Goal: Task Accomplishment & Management: Manage account settings

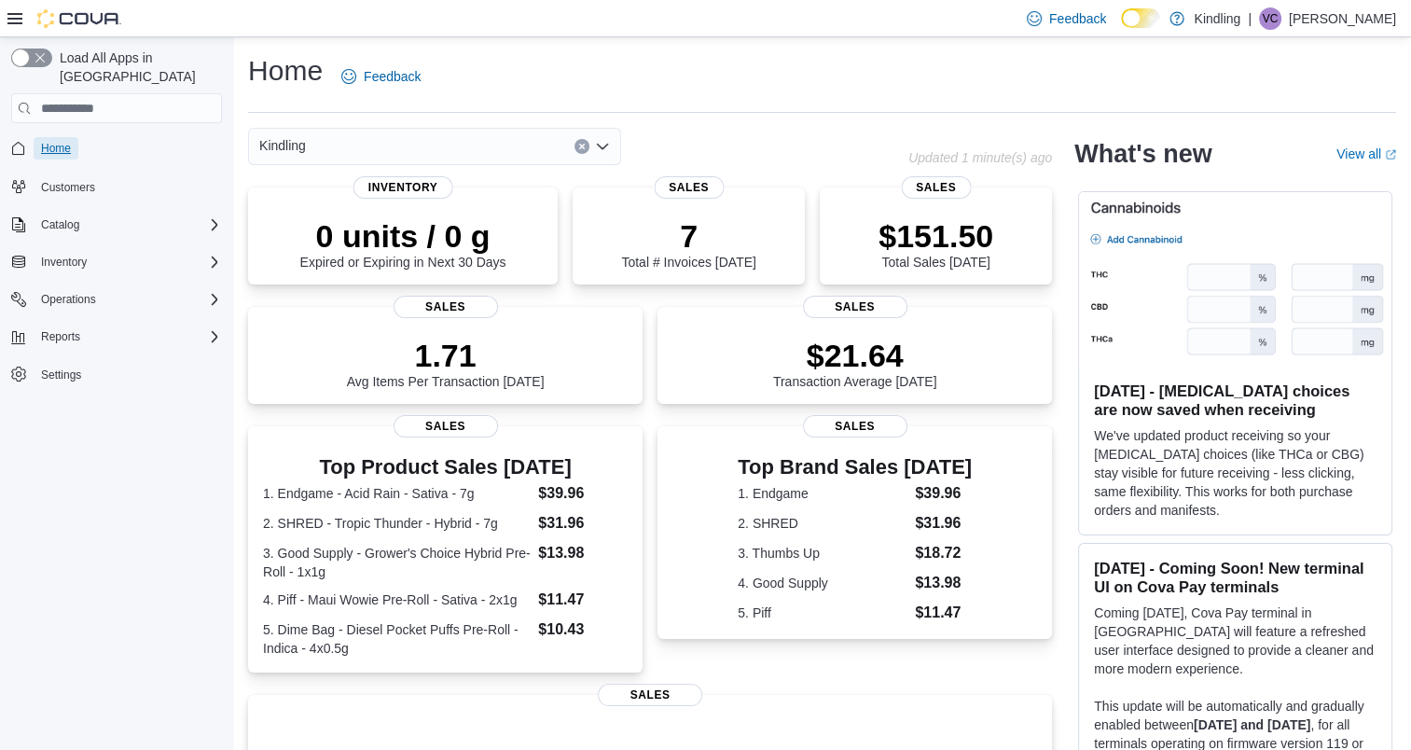
click at [50, 141] on span "Home" at bounding box center [56, 148] width 30 height 15
click at [57, 255] on span "Inventory" at bounding box center [64, 262] width 46 height 15
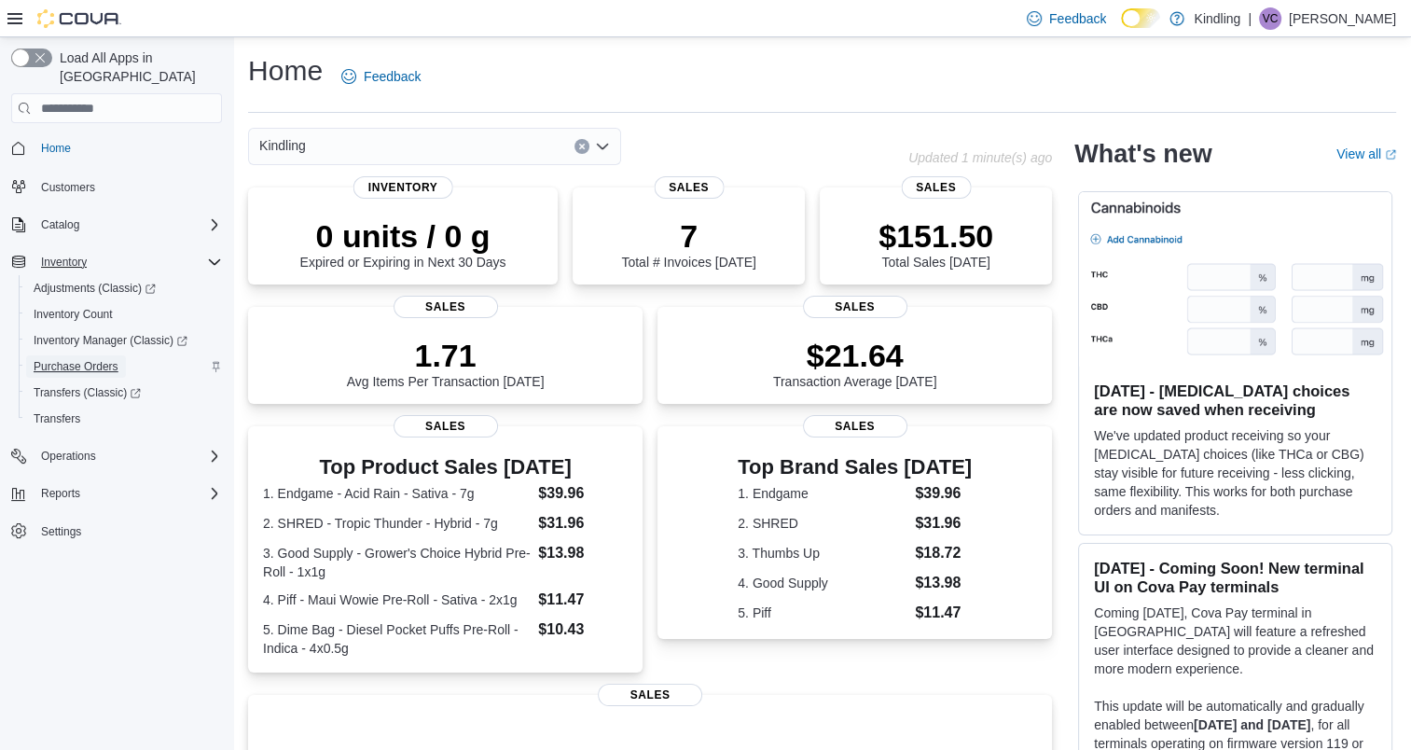
click at [51, 359] on span "Purchase Orders" at bounding box center [76, 366] width 85 height 15
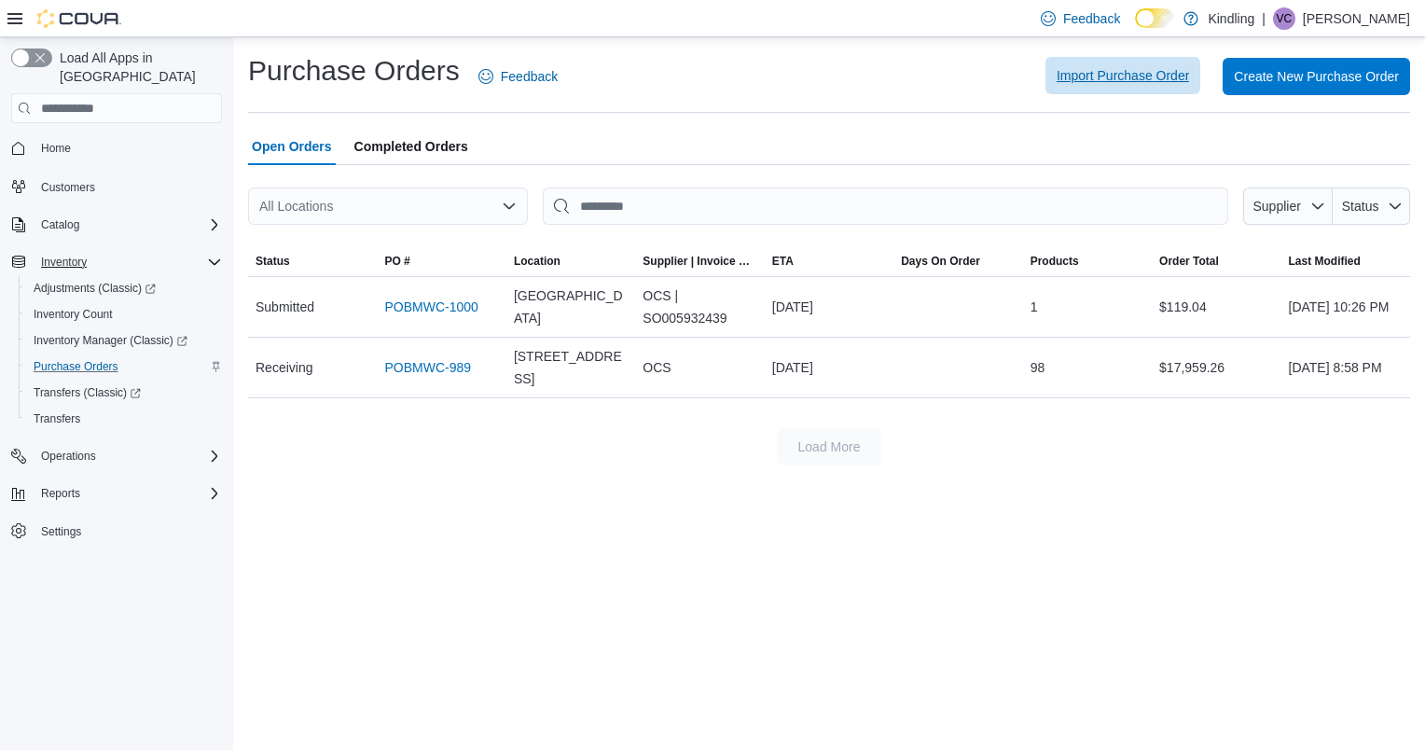
click at [1127, 76] on span "Import Purchase Order" at bounding box center [1122, 75] width 132 height 19
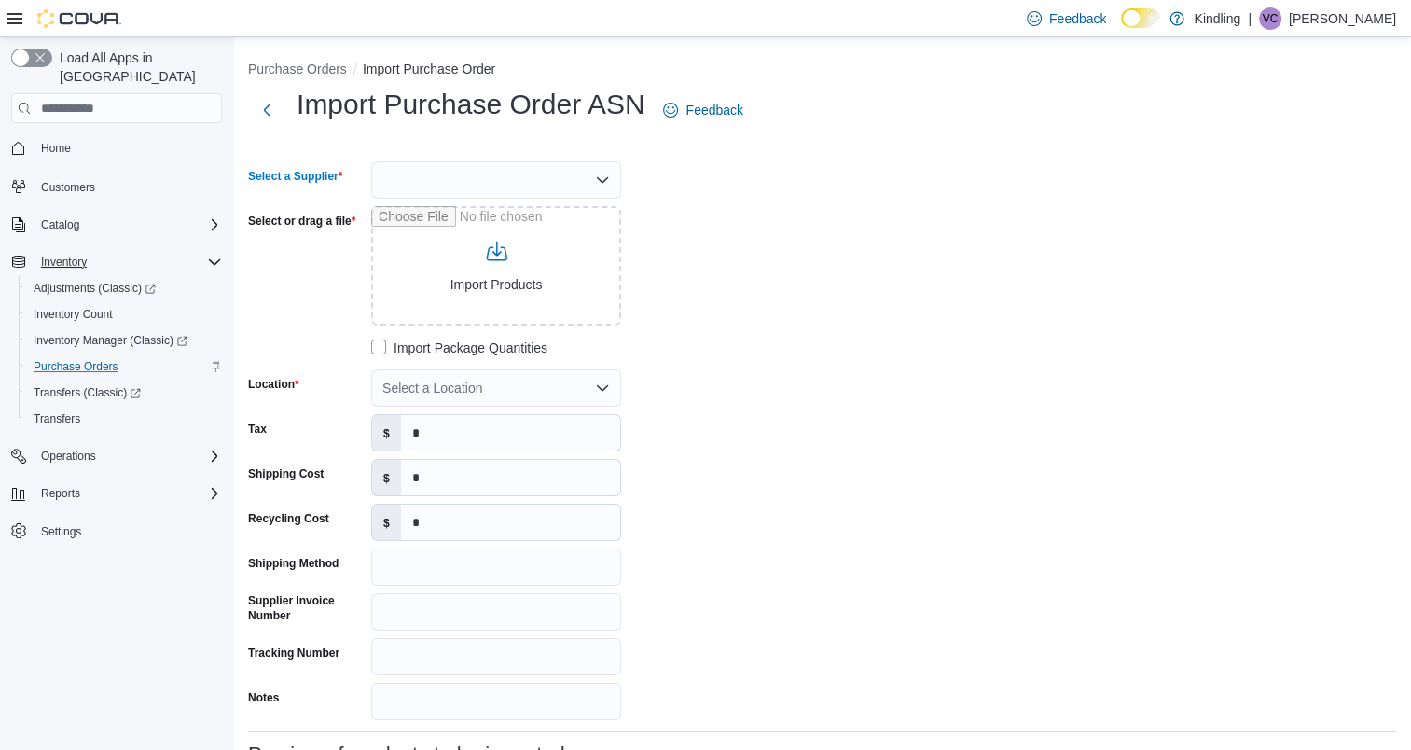
click at [517, 186] on div at bounding box center [496, 179] width 250 height 37
click at [608, 182] on icon "Open list of options" at bounding box center [602, 179] width 15 height 15
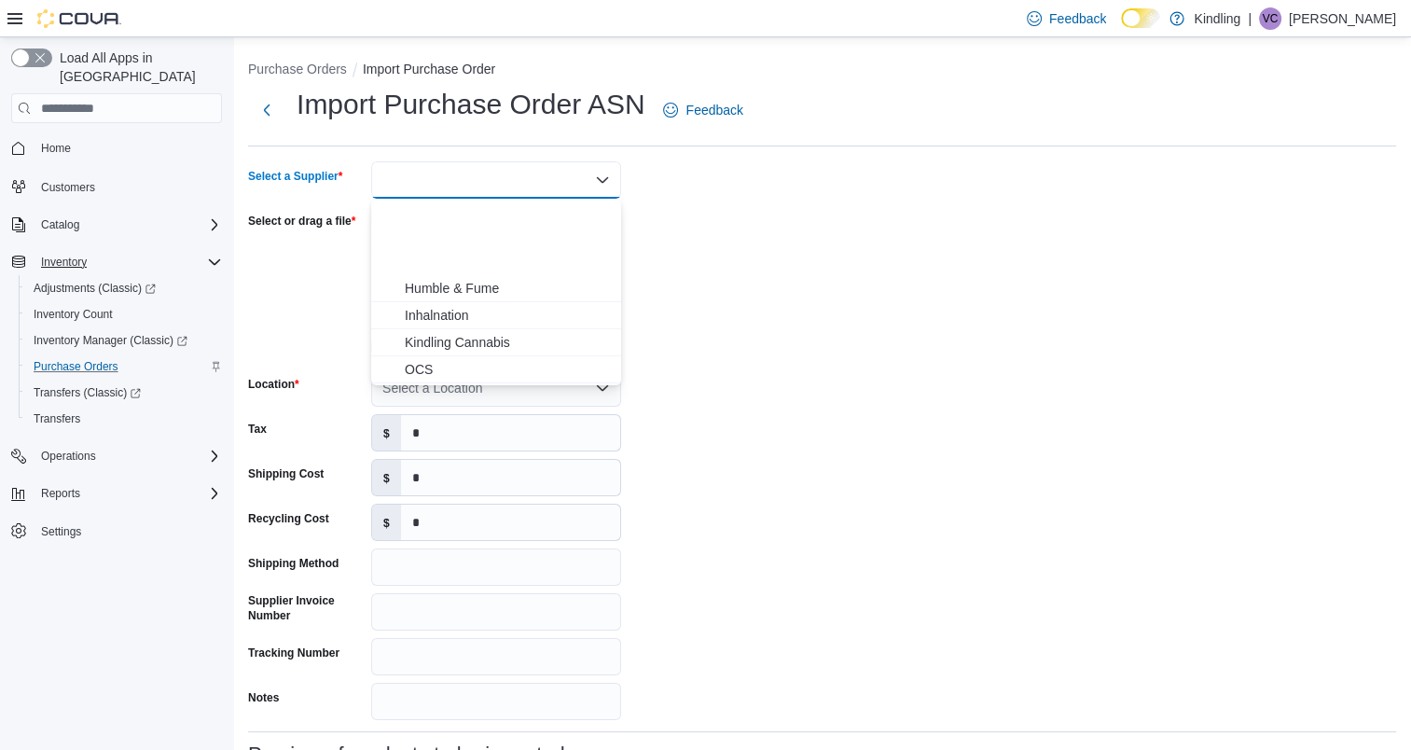
scroll to position [280, 0]
click at [448, 254] on span "OCS" at bounding box center [507, 256] width 205 height 19
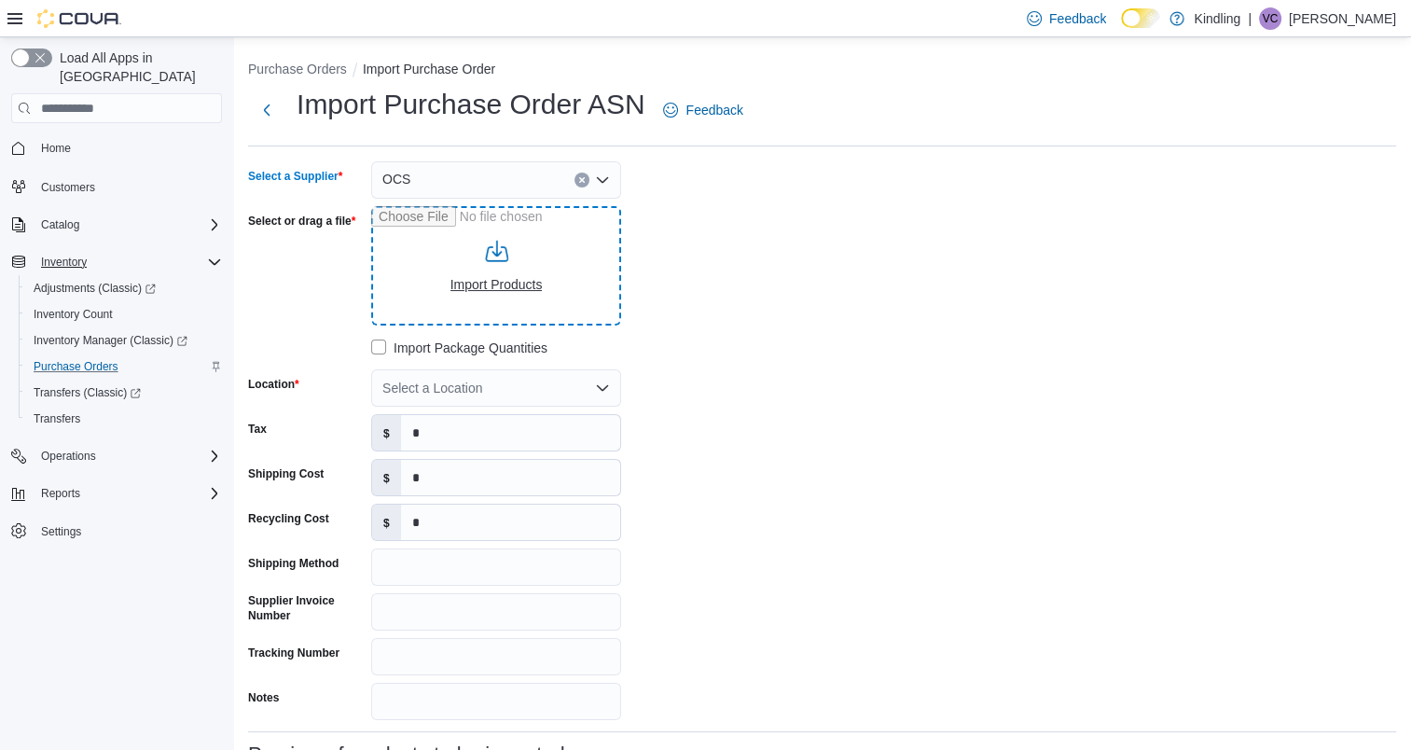
click at [496, 283] on input "Select or drag a file" at bounding box center [496, 265] width 250 height 119
type input "**********"
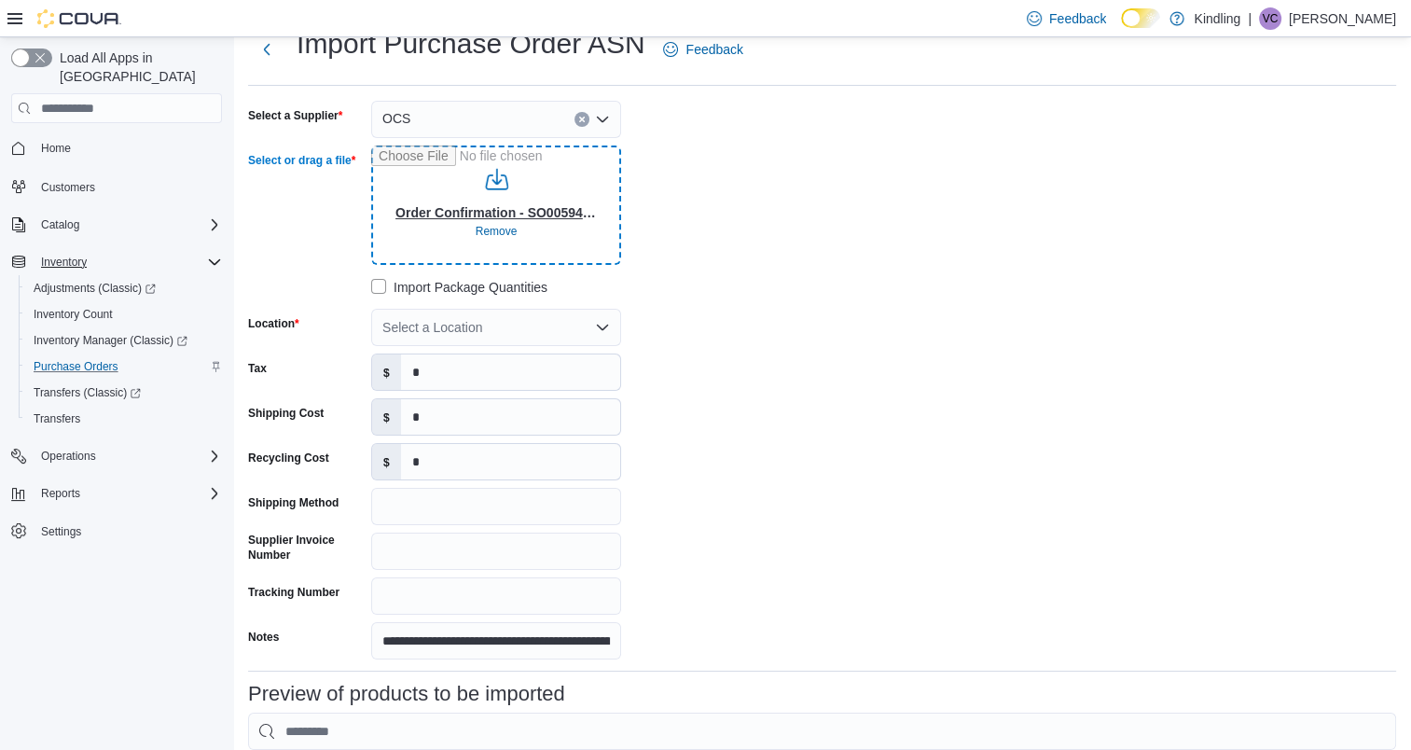
scroll to position [93, 0]
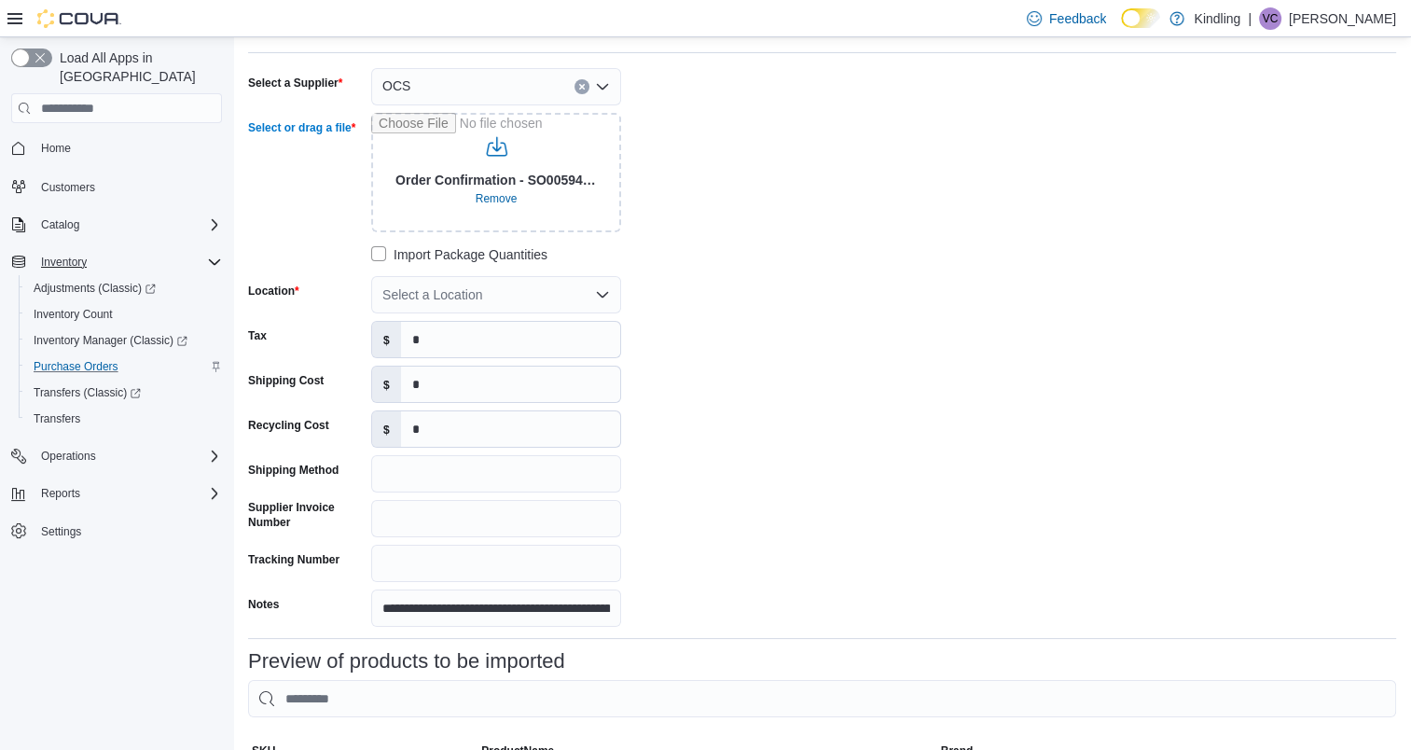
click at [586, 300] on div "Select a Location" at bounding box center [496, 294] width 250 height 37
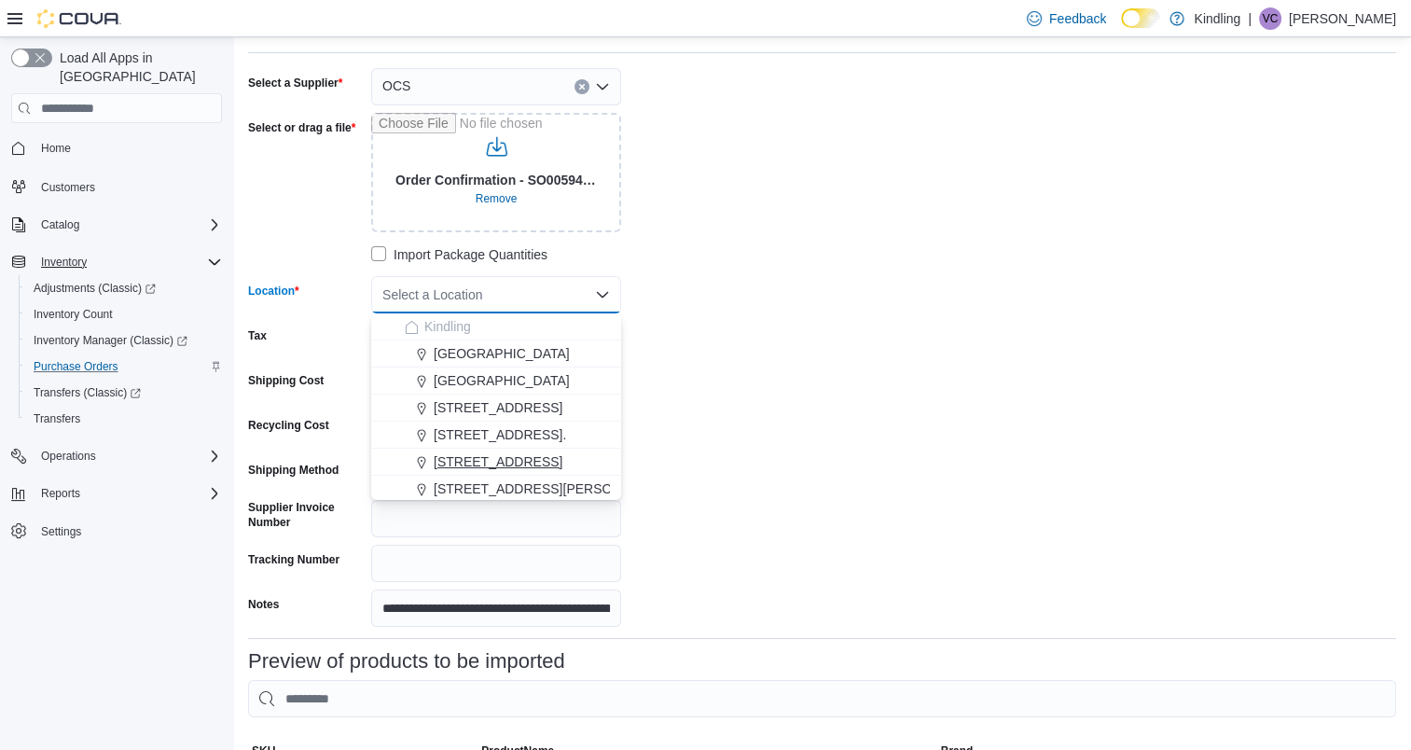
click at [526, 461] on span "[STREET_ADDRESS]" at bounding box center [498, 461] width 129 height 19
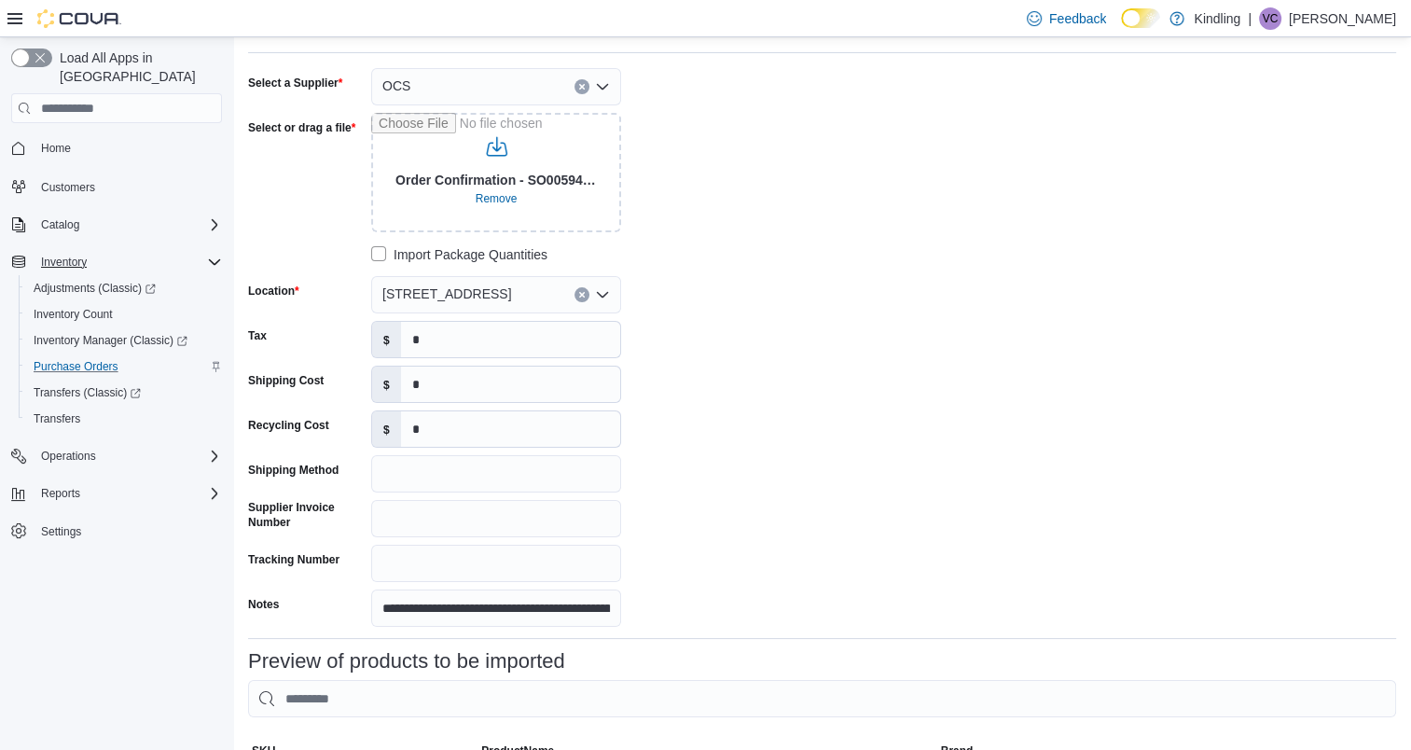
click at [772, 388] on div "**********" at bounding box center [527, 347] width 559 height 559
click at [438, 390] on input "*" at bounding box center [510, 383] width 219 height 35
click at [865, 351] on div "**********" at bounding box center [822, 347] width 1148 height 559
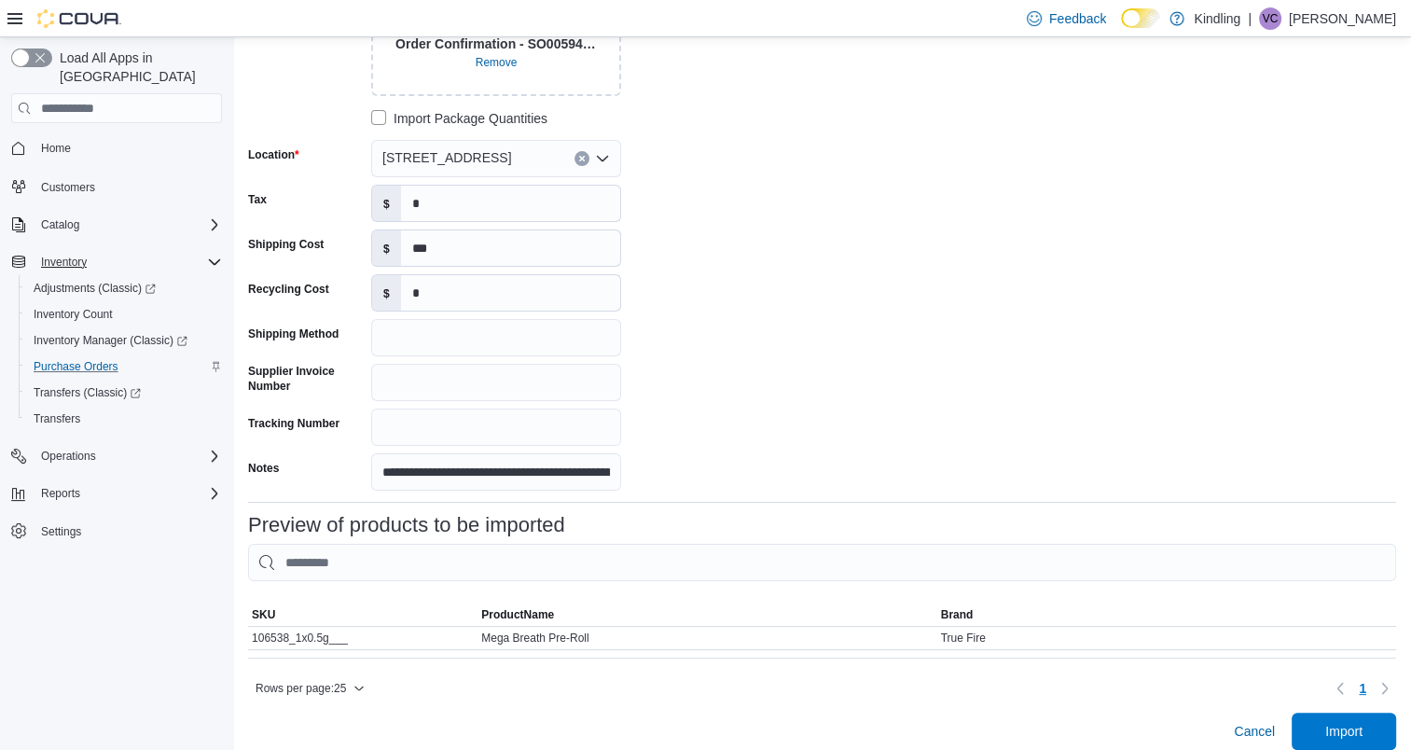
scroll to position [257, 0]
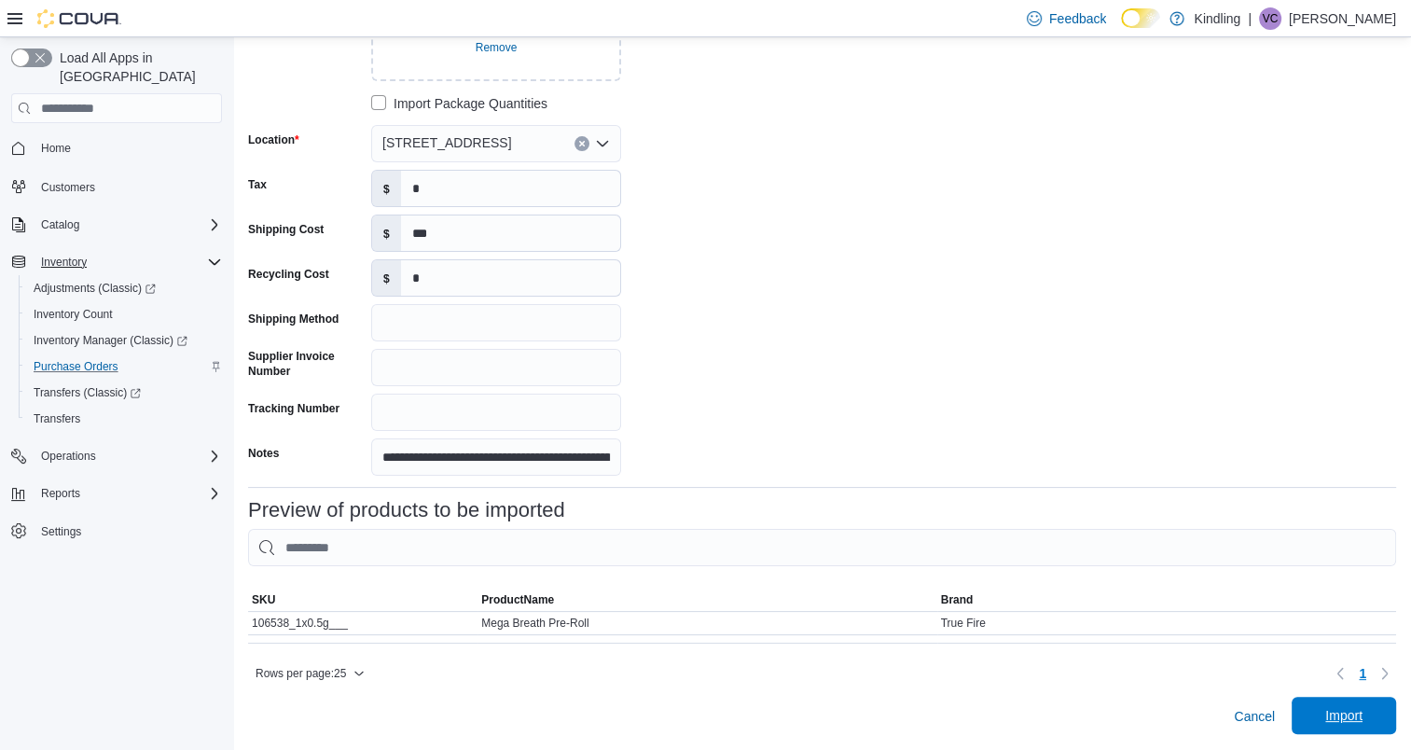
click at [1352, 718] on span "Import" at bounding box center [1343, 715] width 37 height 19
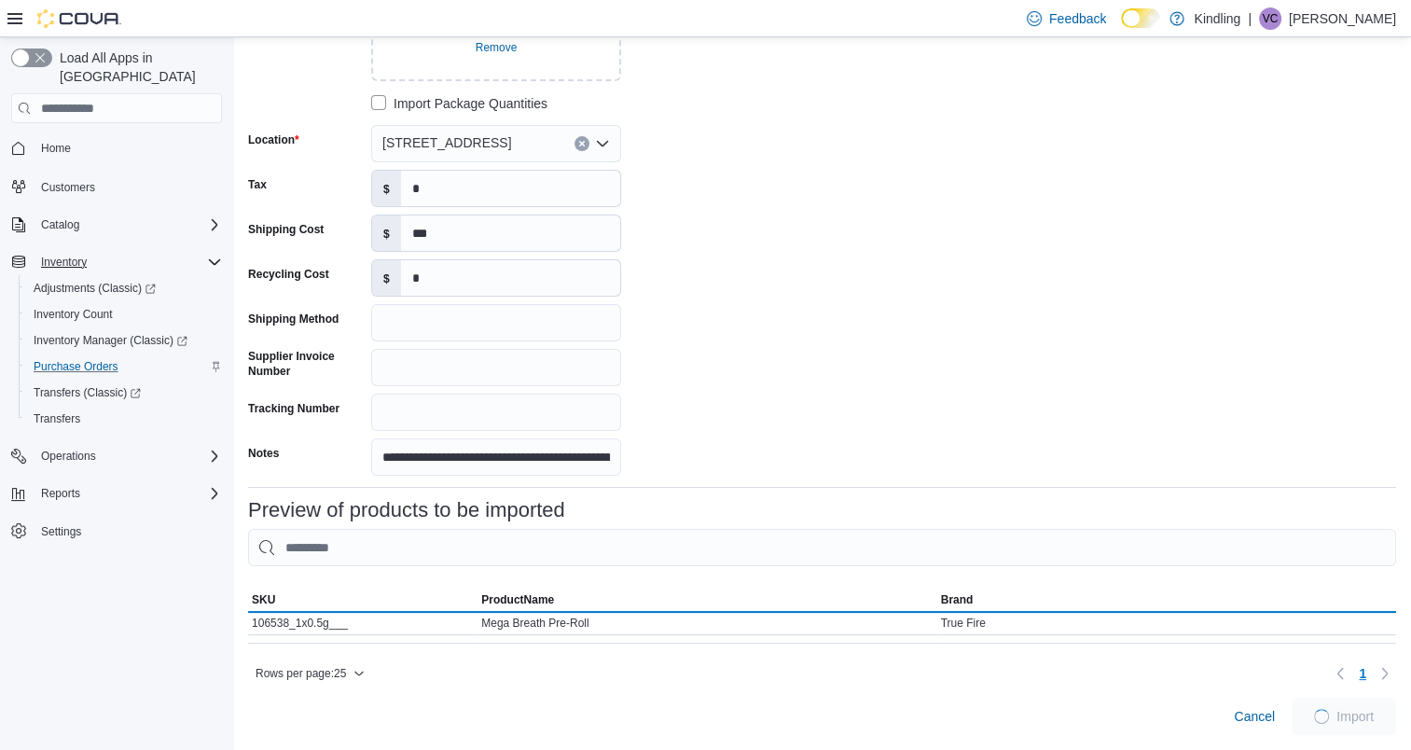
scroll to position [250, 0]
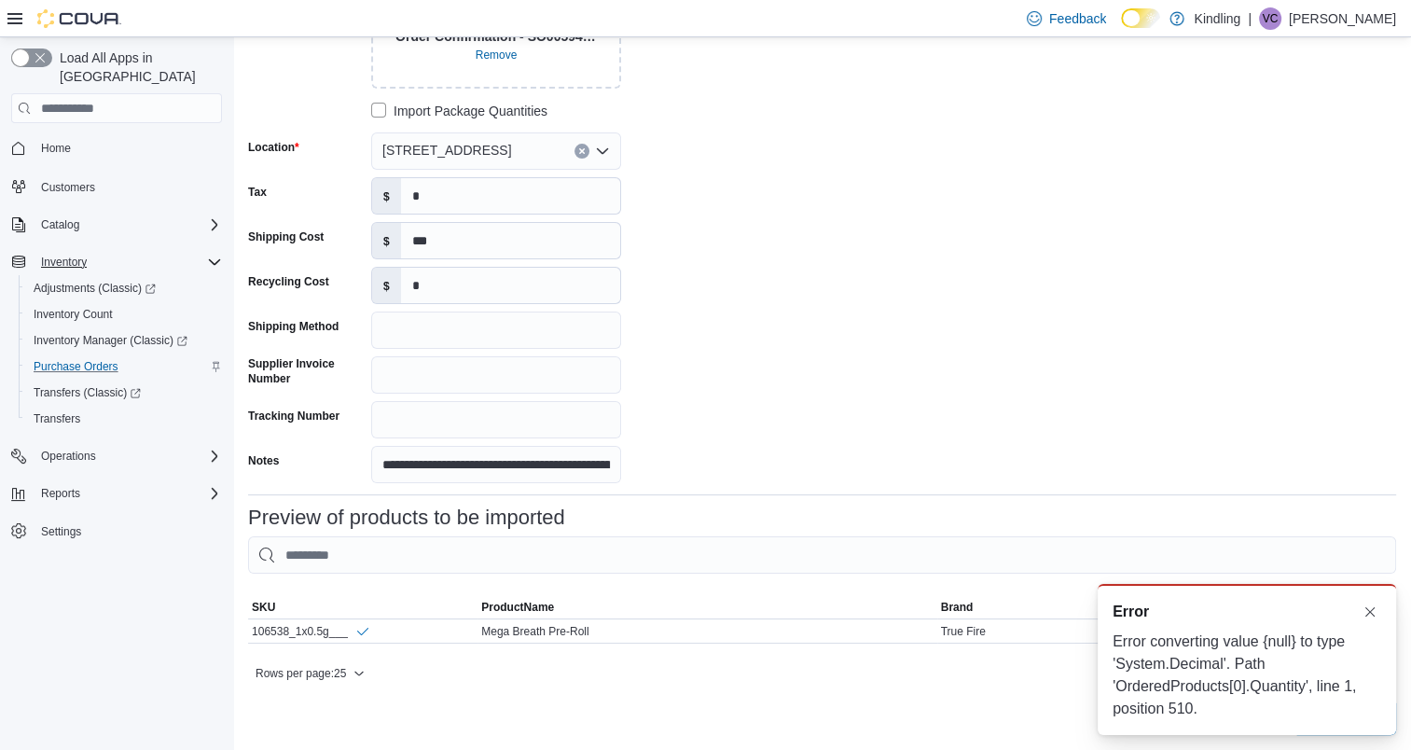
click at [914, 225] on div "**********" at bounding box center [822, 203] width 1148 height 559
click at [501, 232] on input "***" at bounding box center [510, 240] width 219 height 35
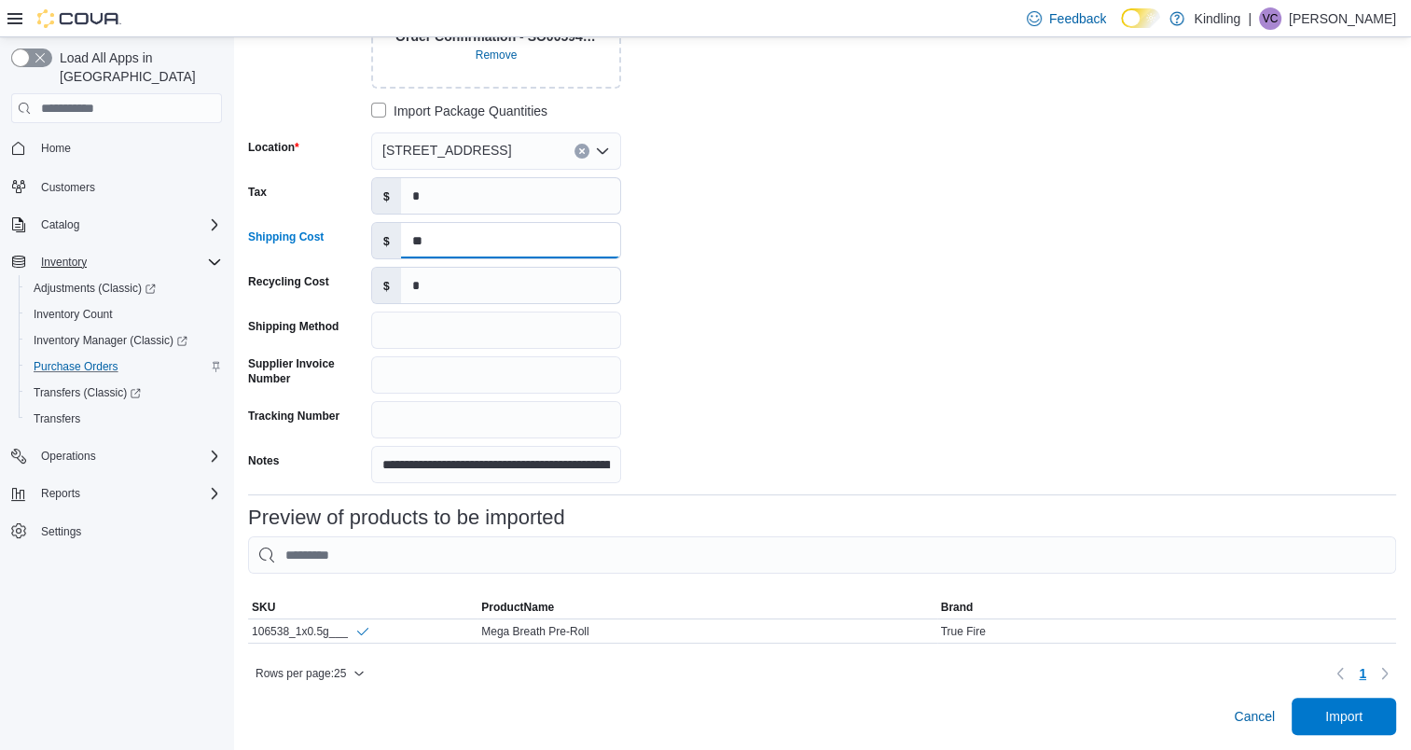
type input "*"
click at [1362, 713] on span "Import" at bounding box center [1343, 715] width 37 height 19
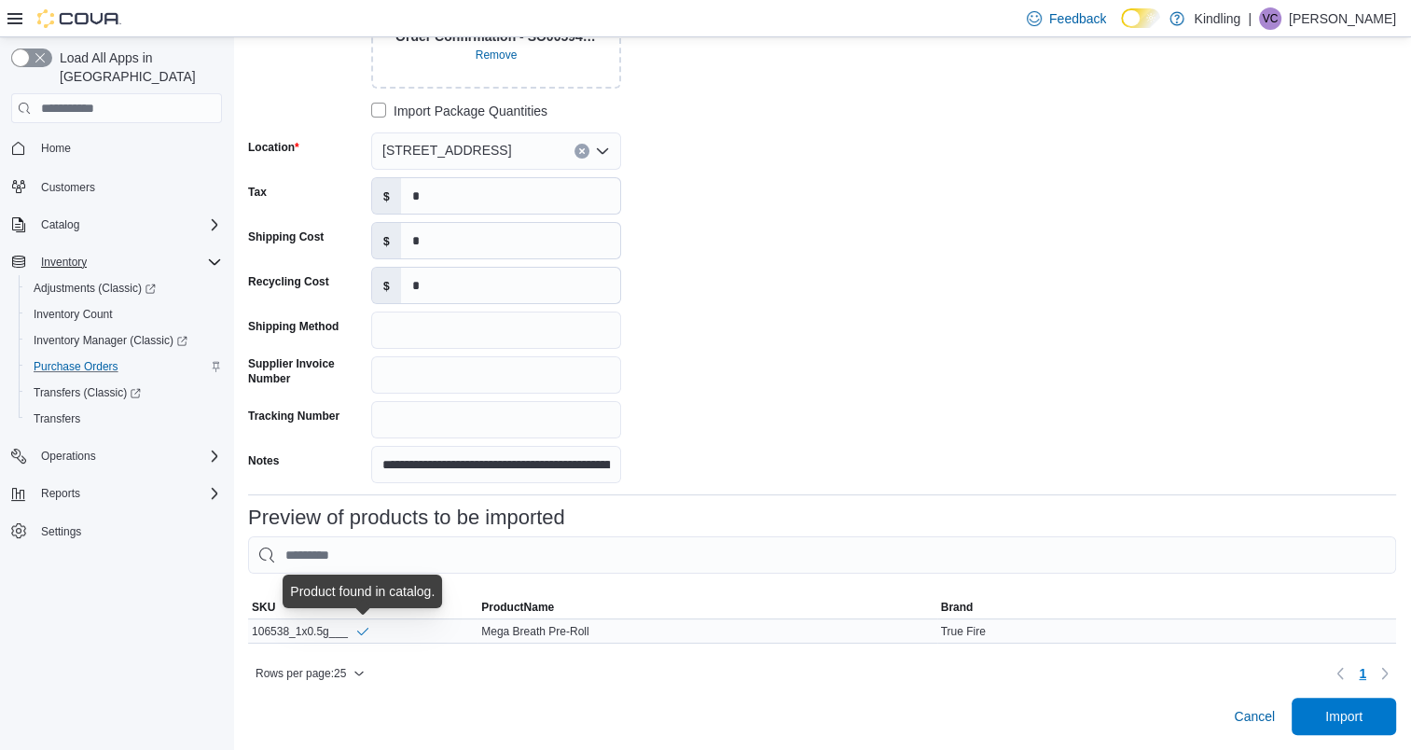
click at [358, 624] on icon "Info" at bounding box center [362, 631] width 15 height 15
click at [1339, 712] on span "Import" at bounding box center [1343, 715] width 37 height 19
click at [291, 627] on div "106538_1x0.5g___" at bounding box center [362, 630] width 229 height 23
click at [295, 623] on div "106538_1x0.5g___" at bounding box center [311, 631] width 118 height 16
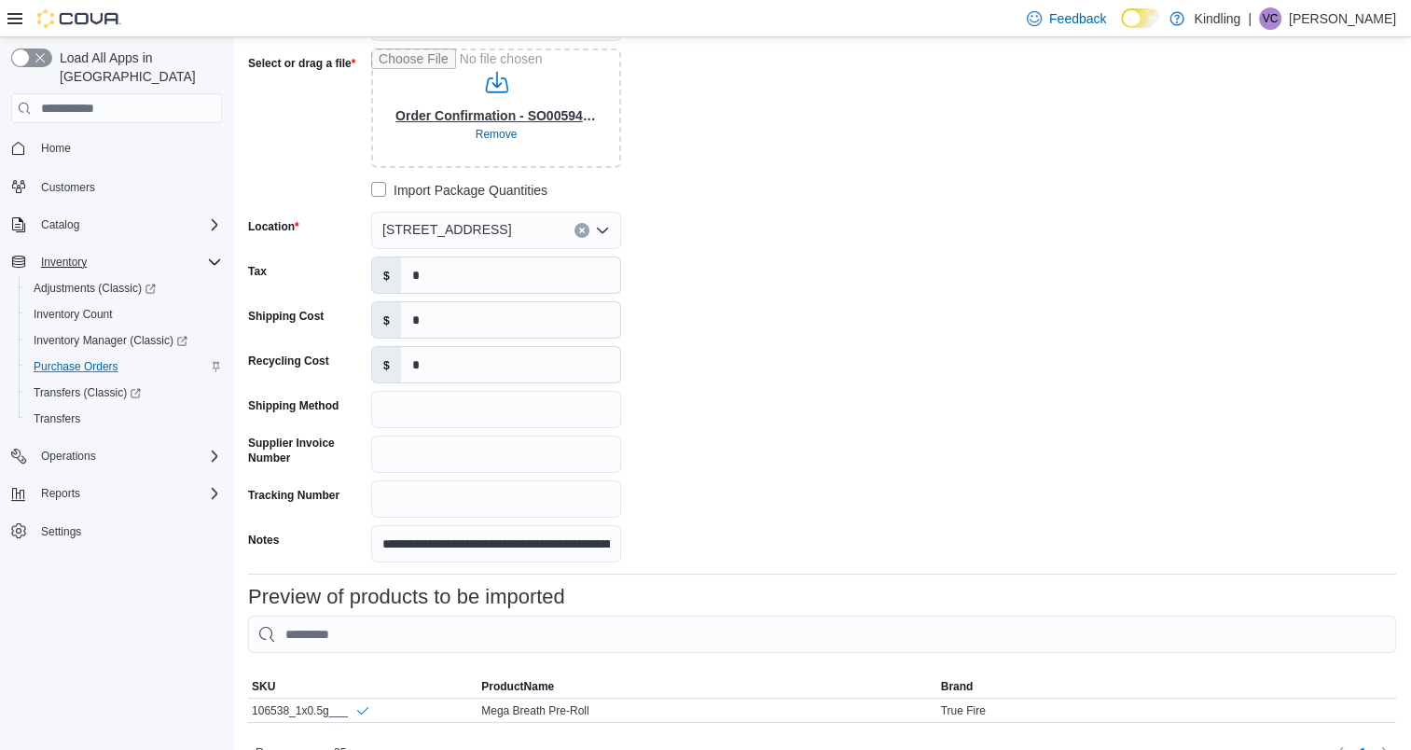
scroll to position [0, 0]
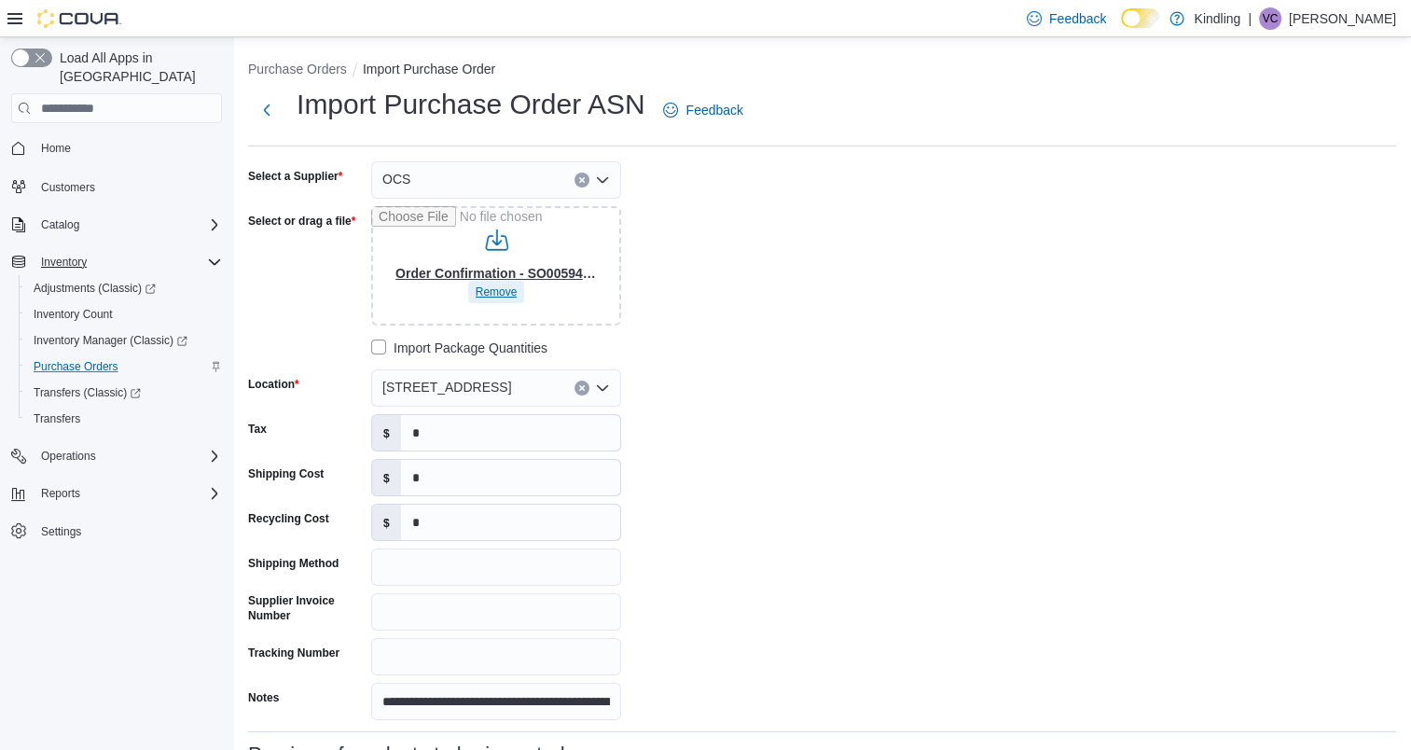
click at [494, 292] on span "Remove" at bounding box center [497, 291] width 42 height 15
click at [504, 289] on input "Select or drag a file" at bounding box center [496, 265] width 250 height 119
type input "**********"
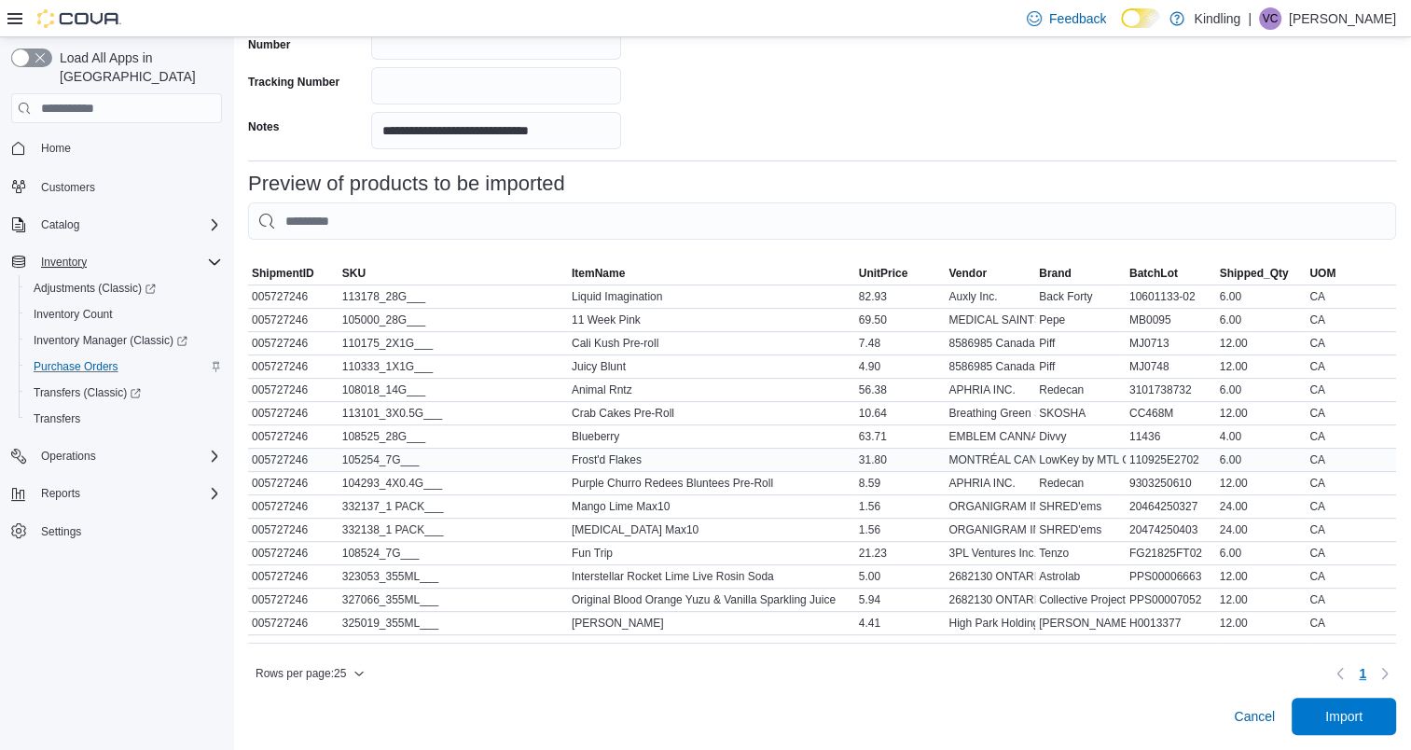
scroll to position [582, 0]
click at [1351, 711] on span "Import" at bounding box center [1343, 715] width 37 height 19
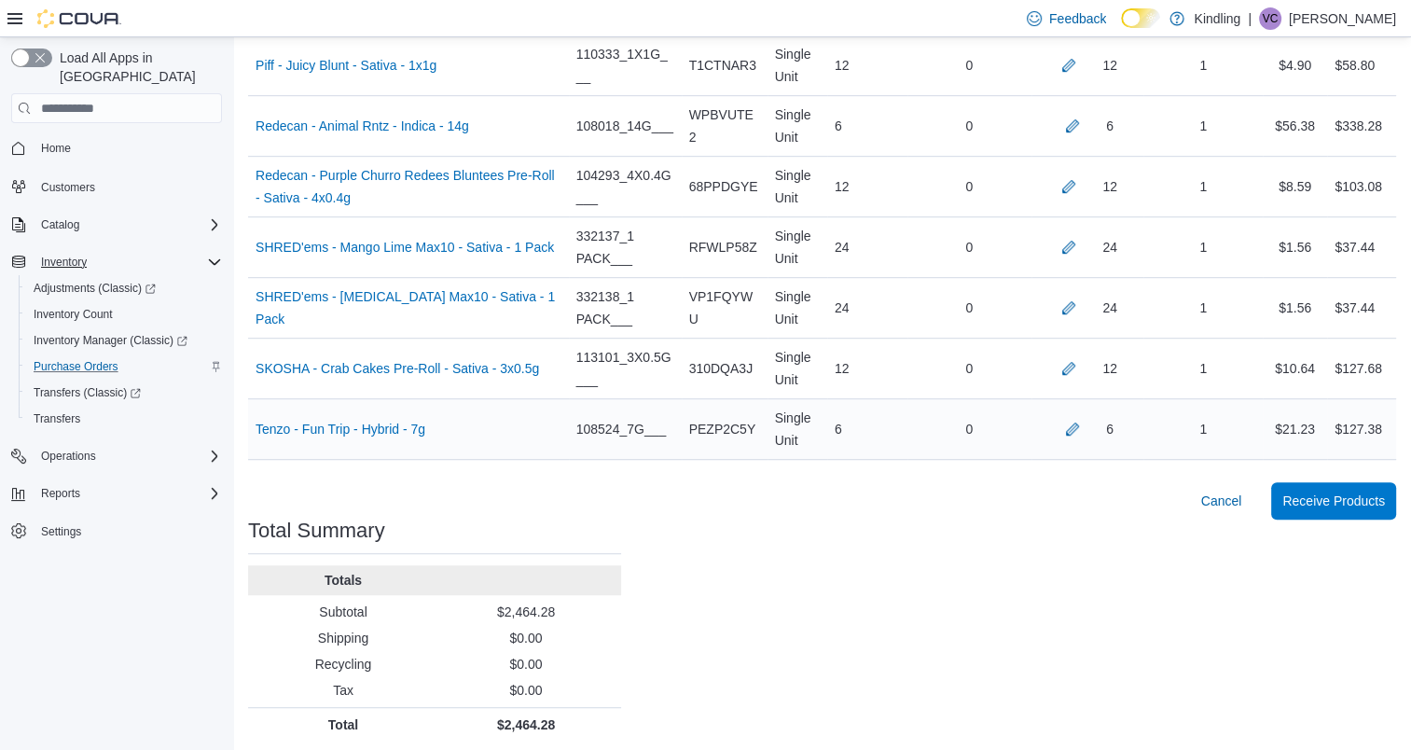
scroll to position [1042, 0]
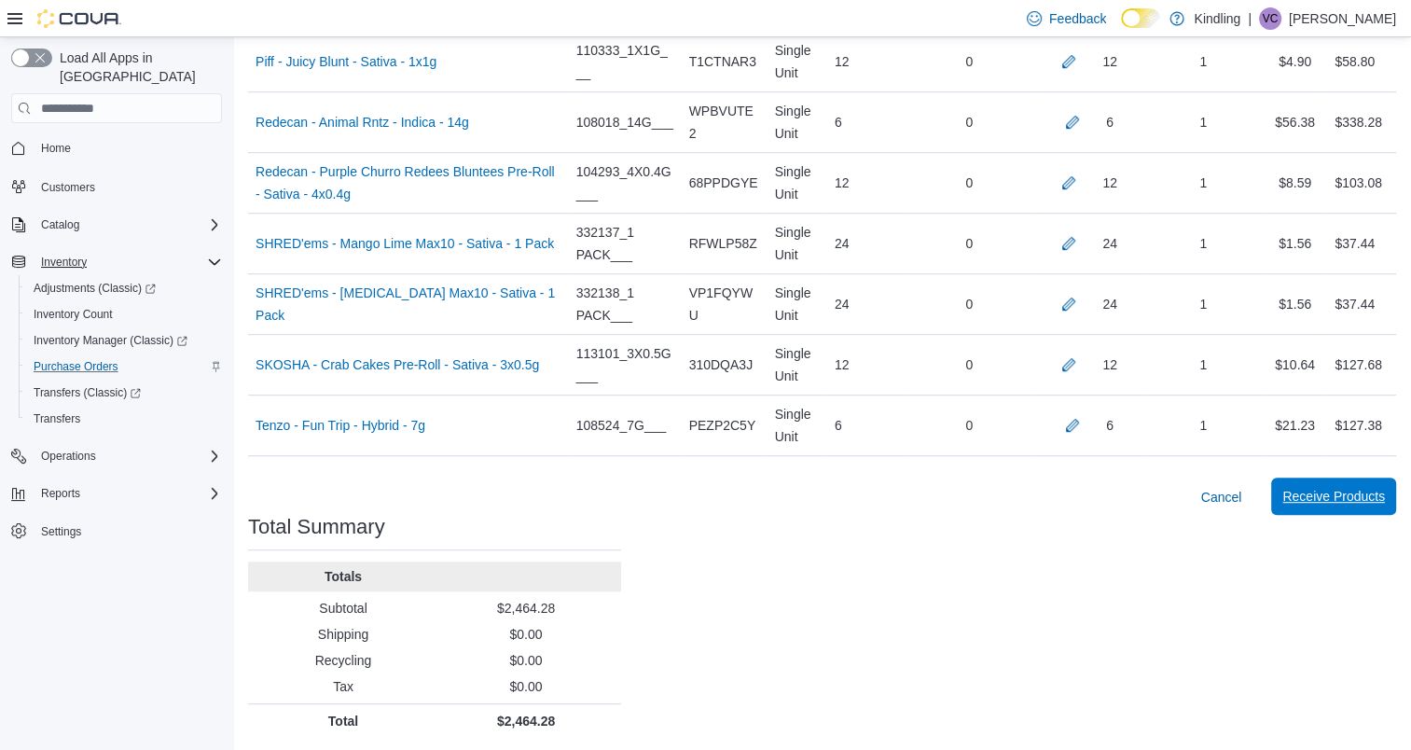
click at [1341, 499] on span "Receive Products" at bounding box center [1333, 496] width 103 height 19
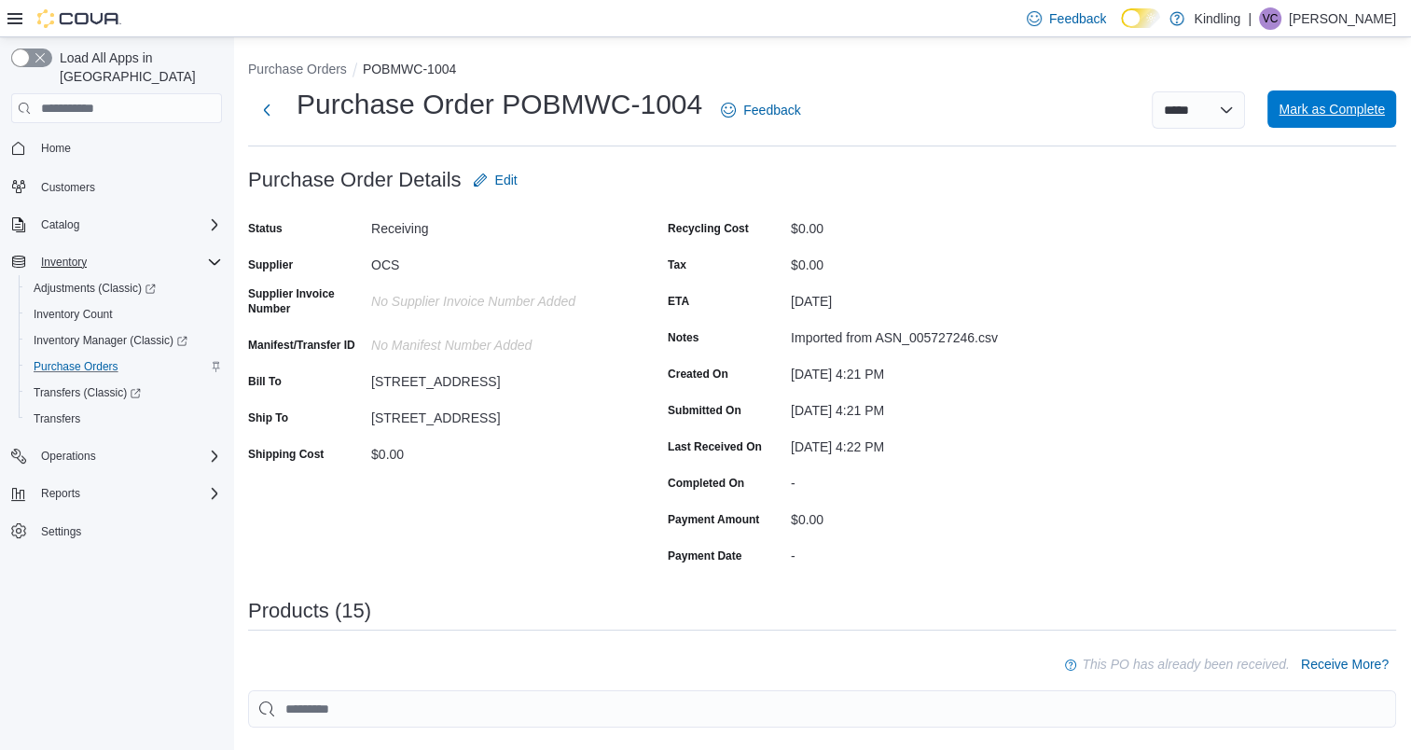
click at [1336, 123] on span "Mark as Complete" at bounding box center [1331, 108] width 106 height 37
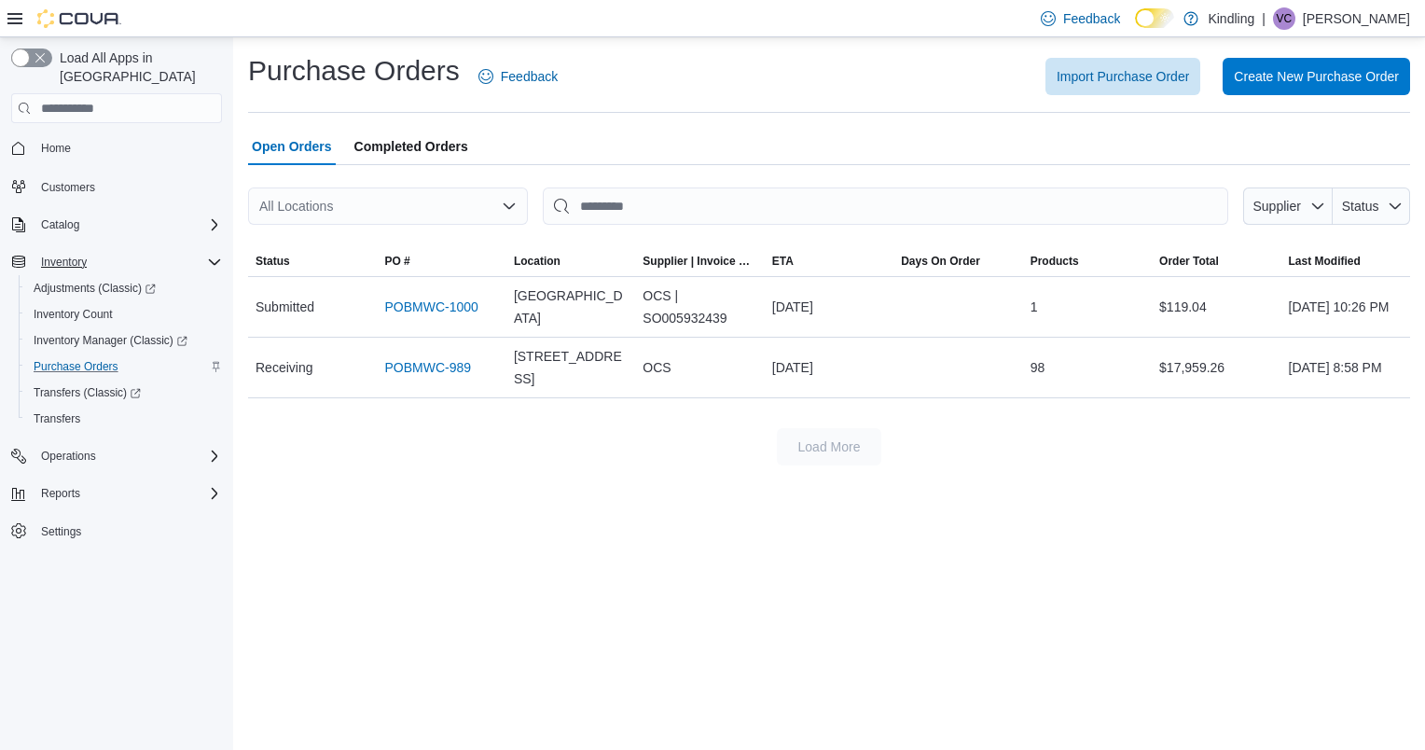
click at [383, 155] on span "Completed Orders" at bounding box center [411, 146] width 114 height 37
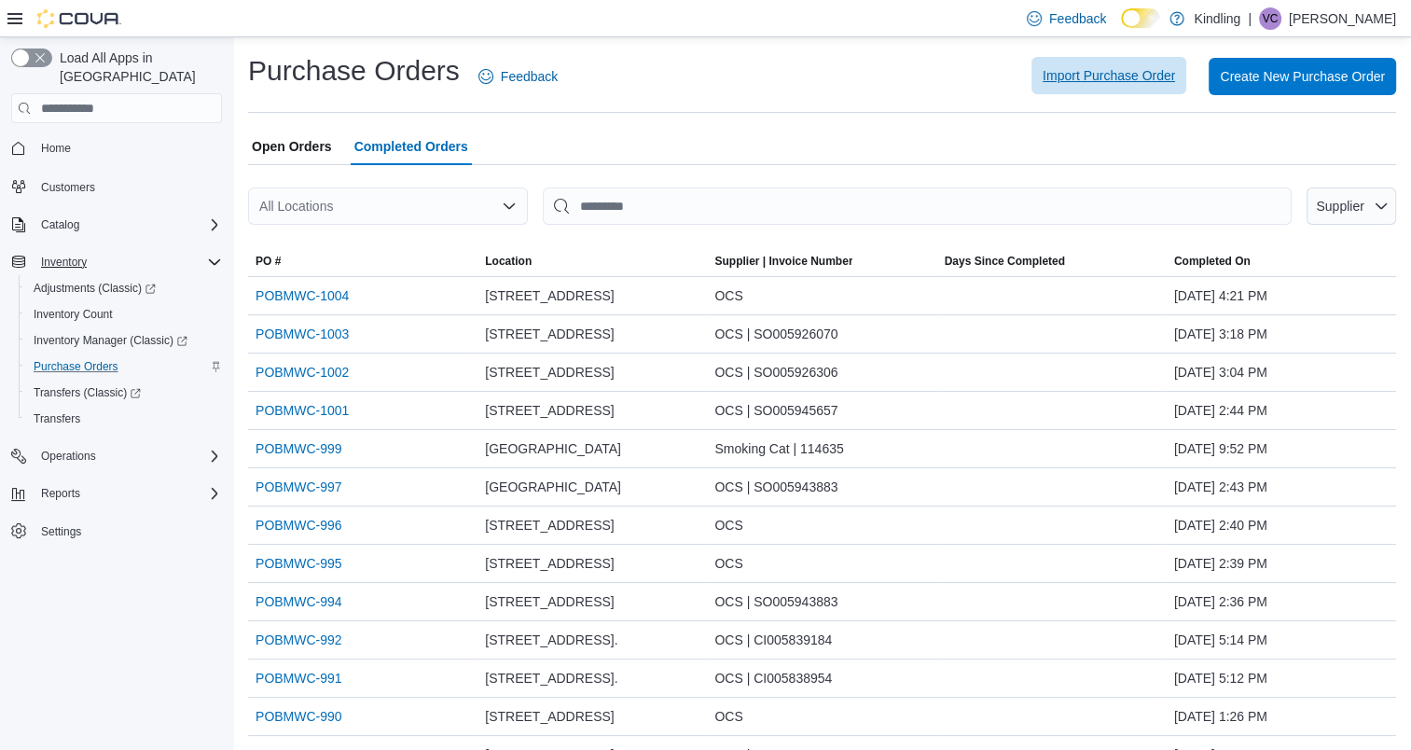
click at [1082, 78] on span "Import Purchase Order" at bounding box center [1108, 75] width 132 height 19
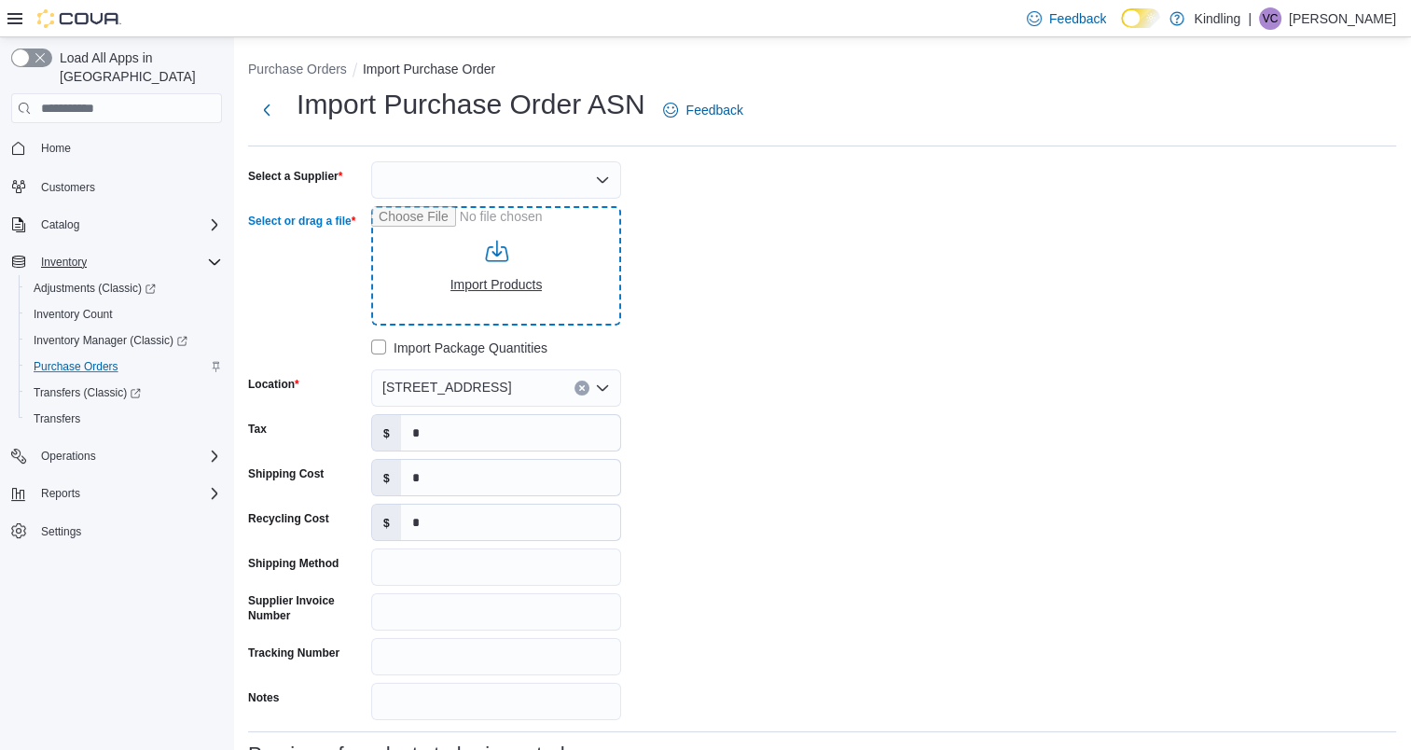
click at [485, 283] on input "Select or drag a file" at bounding box center [496, 265] width 250 height 119
click at [505, 283] on input "Select or drag a file" at bounding box center [496, 265] width 250 height 119
type input "**********"
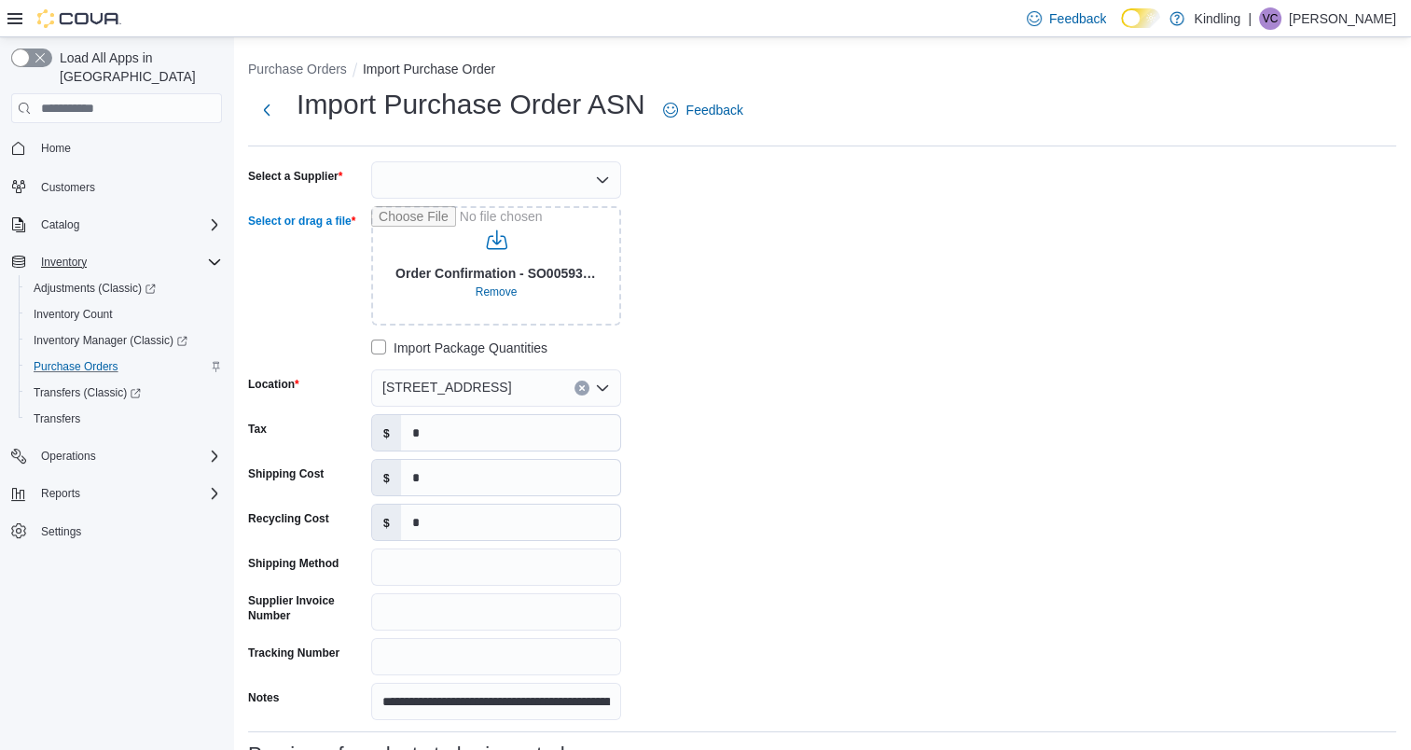
click at [435, 182] on div at bounding box center [496, 179] width 250 height 37
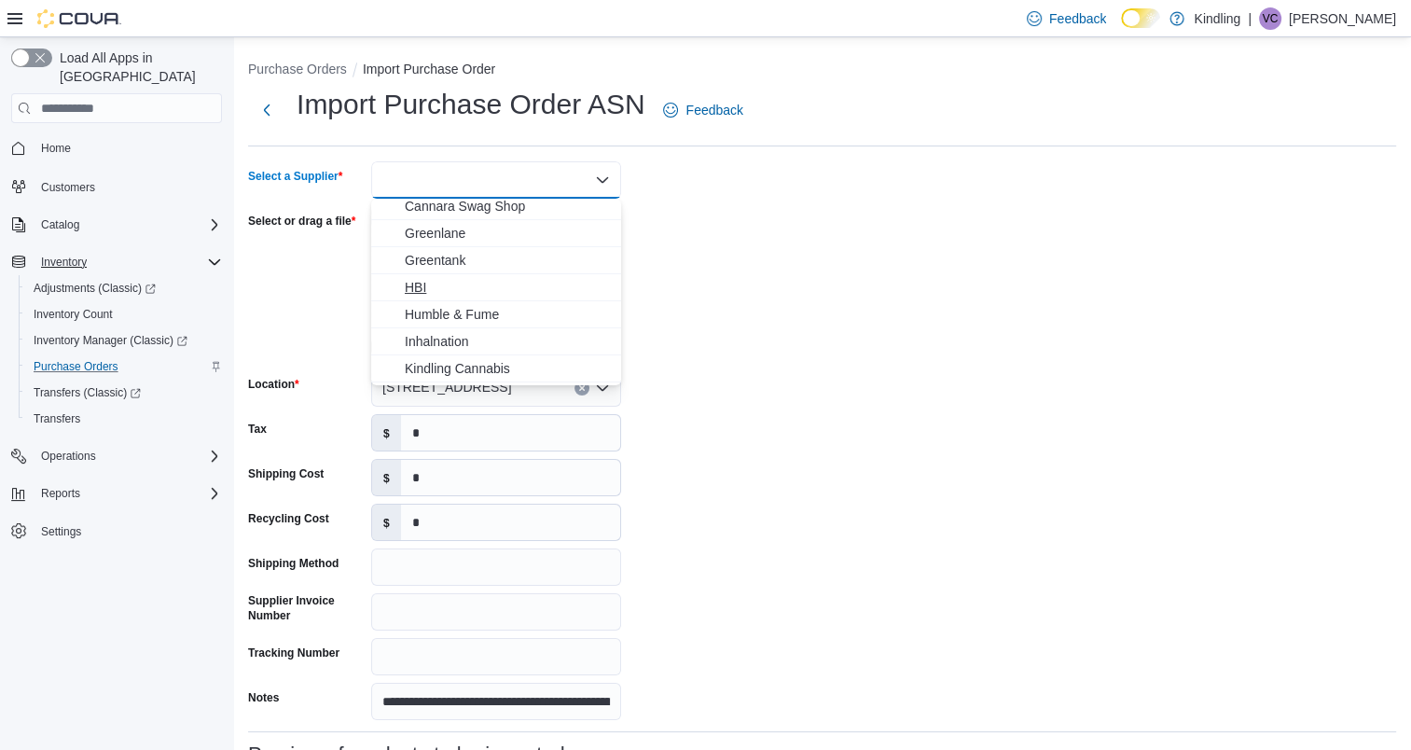
scroll to position [186, 0]
click at [435, 351] on span "OCS" at bounding box center [507, 349] width 205 height 19
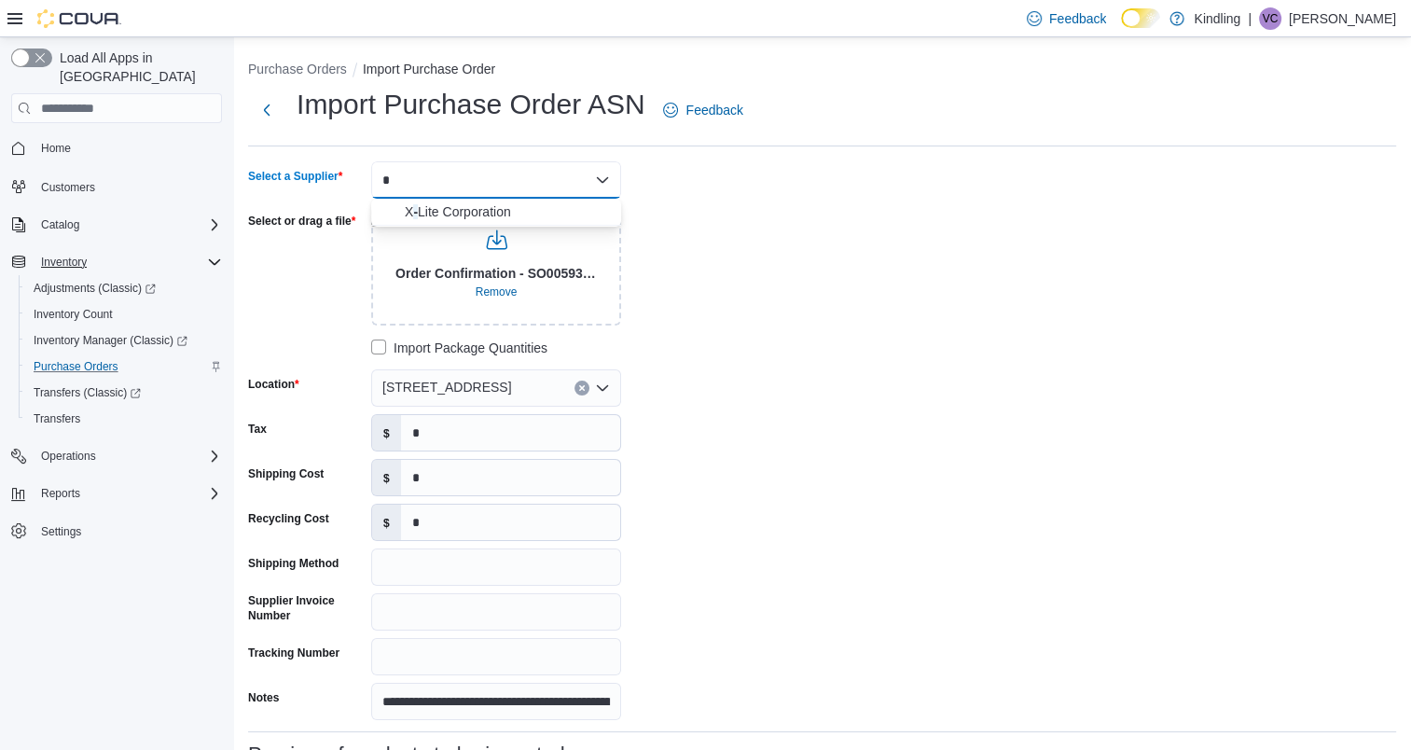
paste input "**********"
type input "*"
type input "***"
click at [425, 212] on span "OCS" at bounding box center [507, 211] width 205 height 19
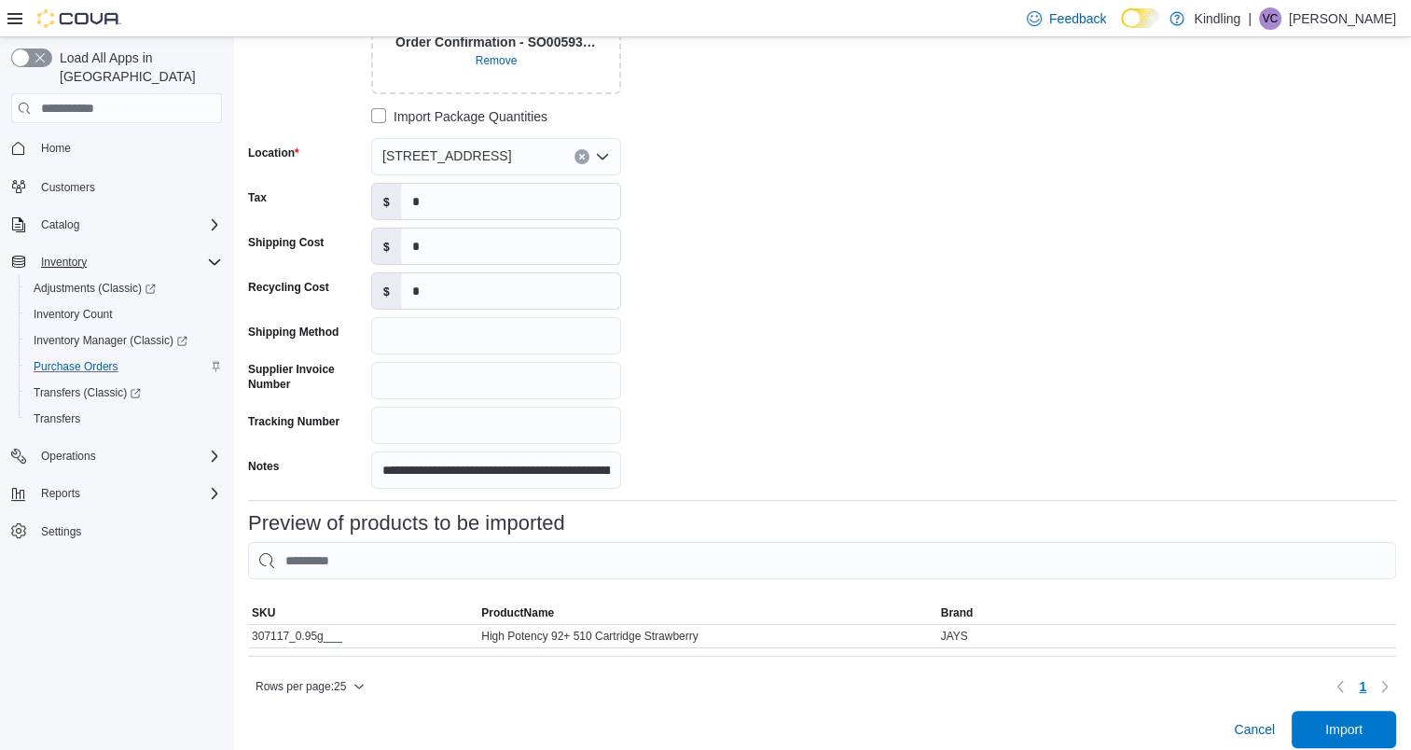
scroll to position [257, 0]
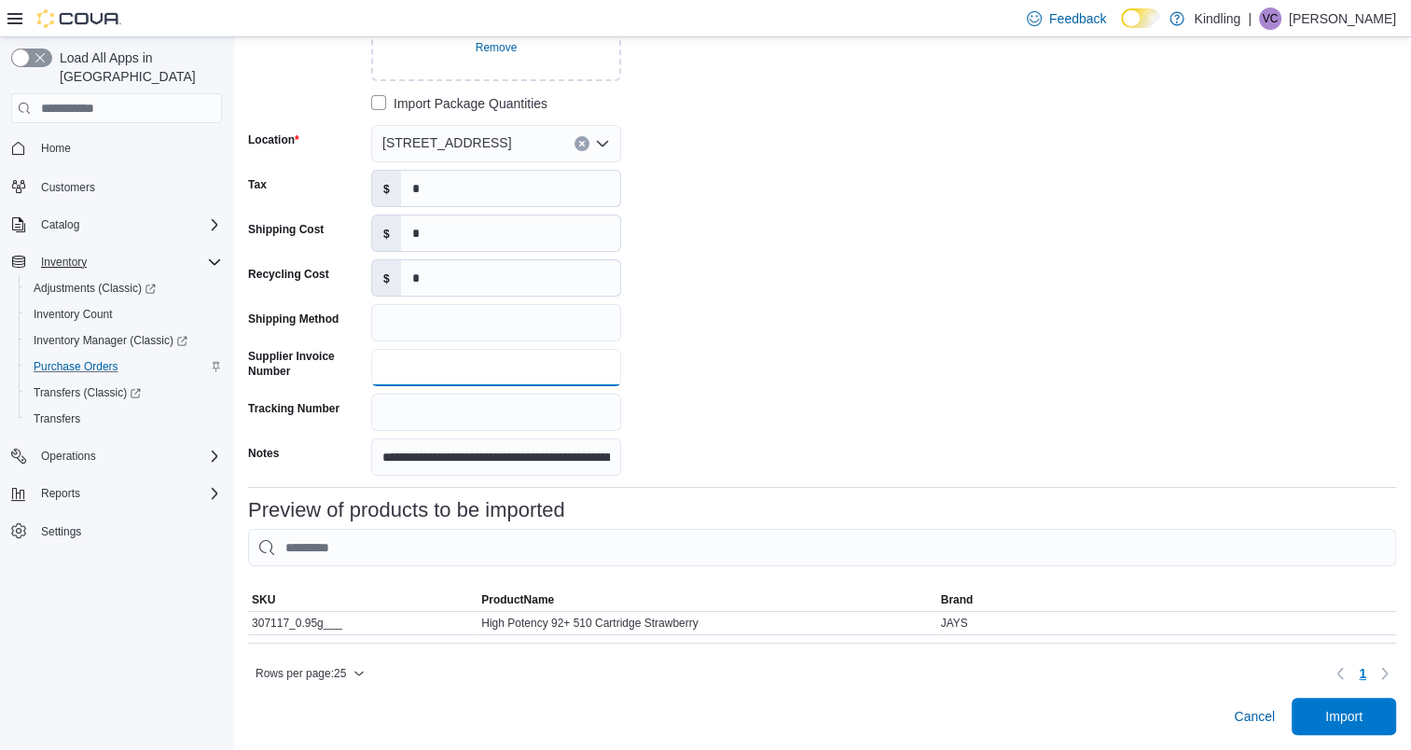
click at [406, 361] on input "Supplier Invoice Number" at bounding box center [496, 367] width 250 height 37
click at [414, 304] on input "Shipping Method" at bounding box center [496, 322] width 250 height 37
click at [1362, 716] on span "Import" at bounding box center [1343, 715] width 37 height 19
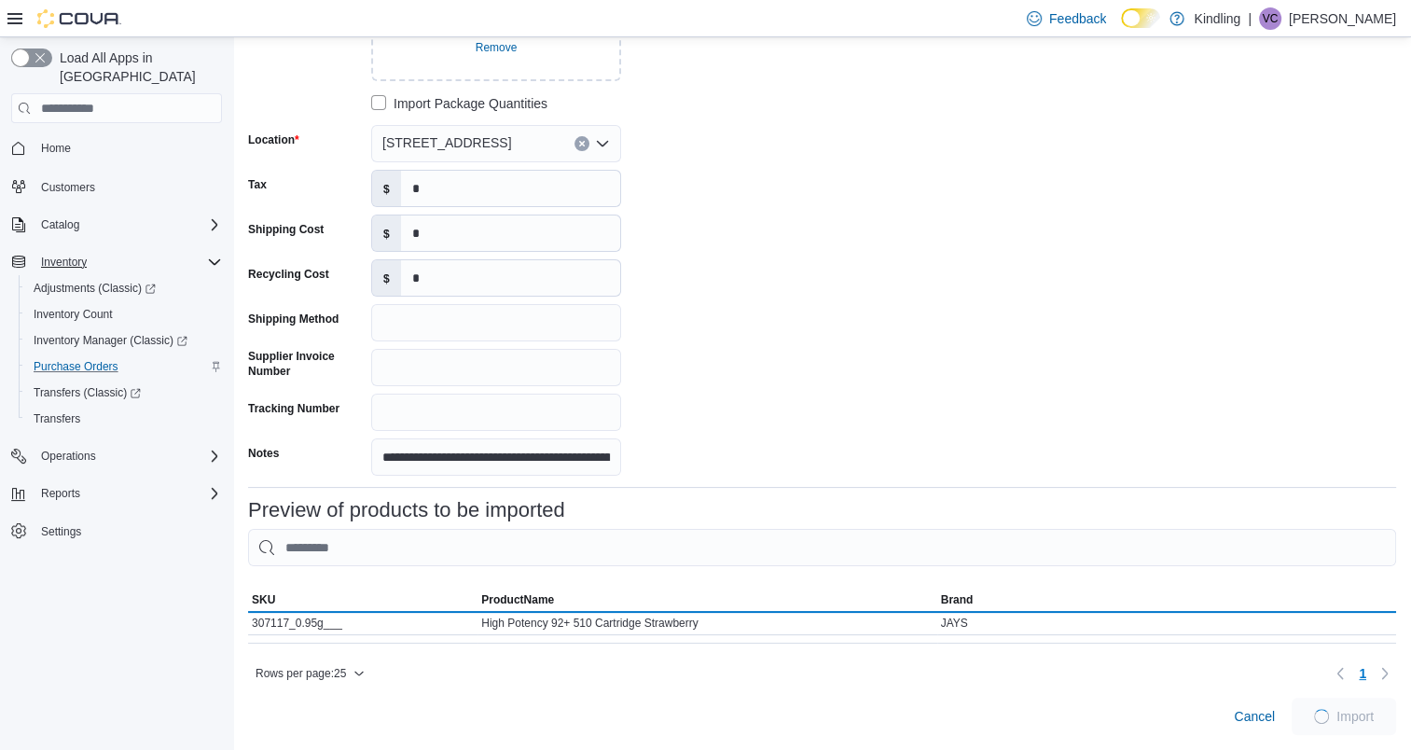
scroll to position [250, 0]
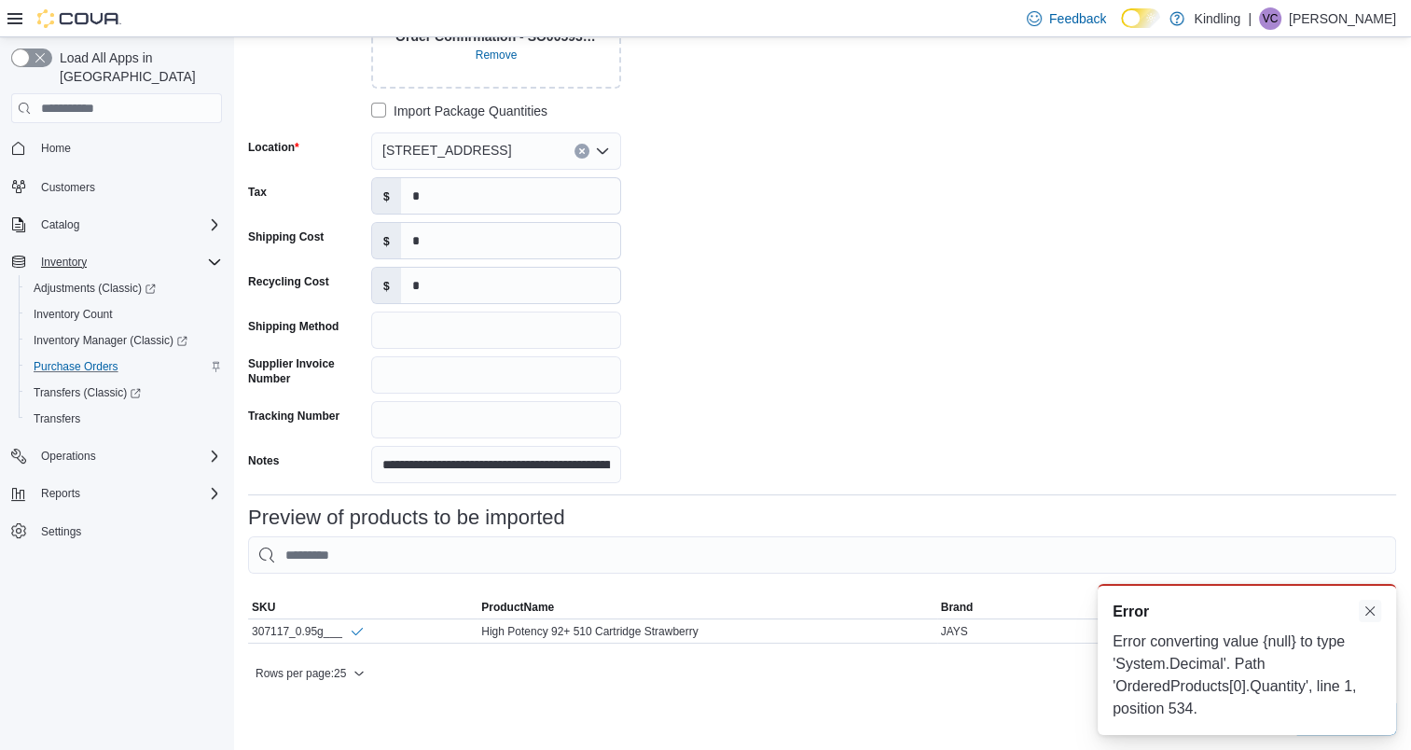
click at [1361, 611] on button "Dismiss toast" at bounding box center [1370, 611] width 22 height 22
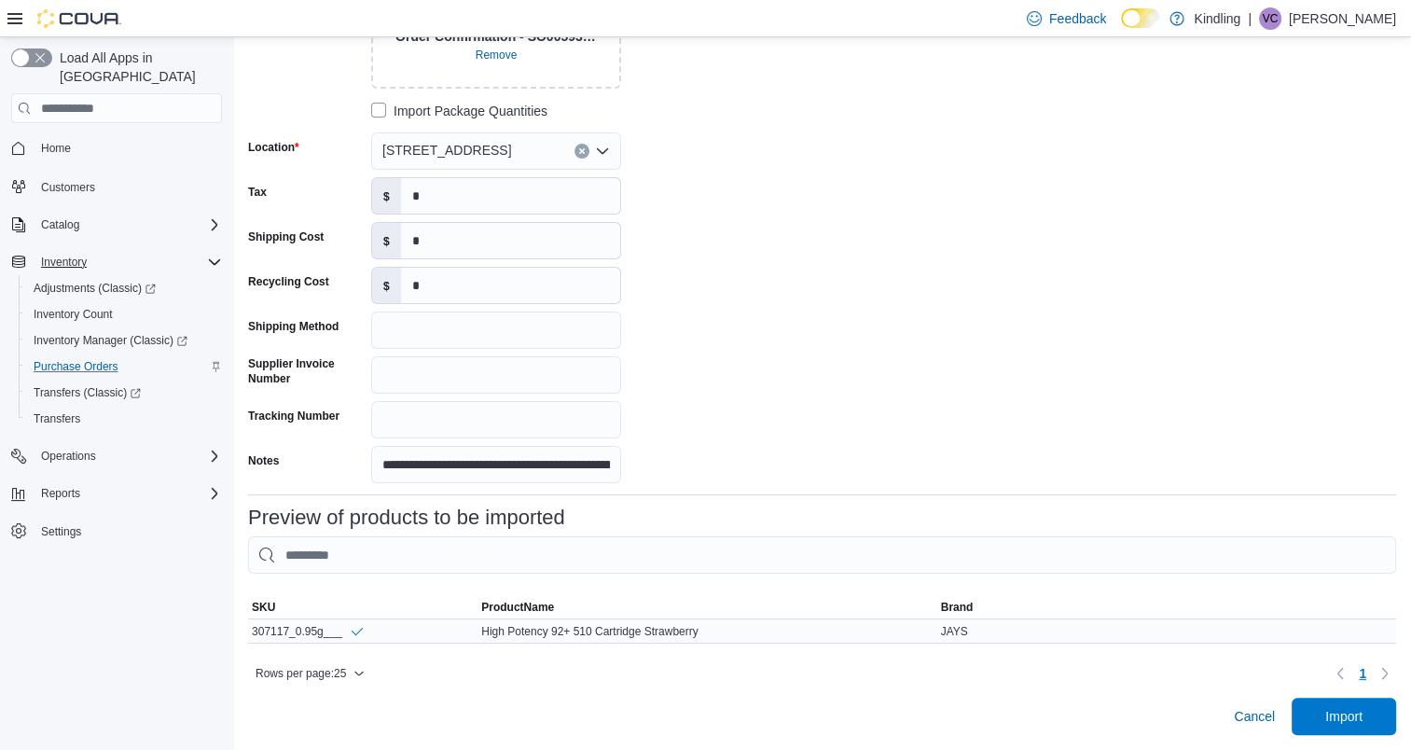
click at [283, 623] on div "307117_0.95g___" at bounding box center [308, 631] width 113 height 16
click at [354, 624] on icon "Info" at bounding box center [357, 631] width 15 height 15
click at [357, 624] on icon "Info" at bounding box center [357, 631] width 15 height 15
click at [1354, 716] on span "Import" at bounding box center [1343, 715] width 37 height 19
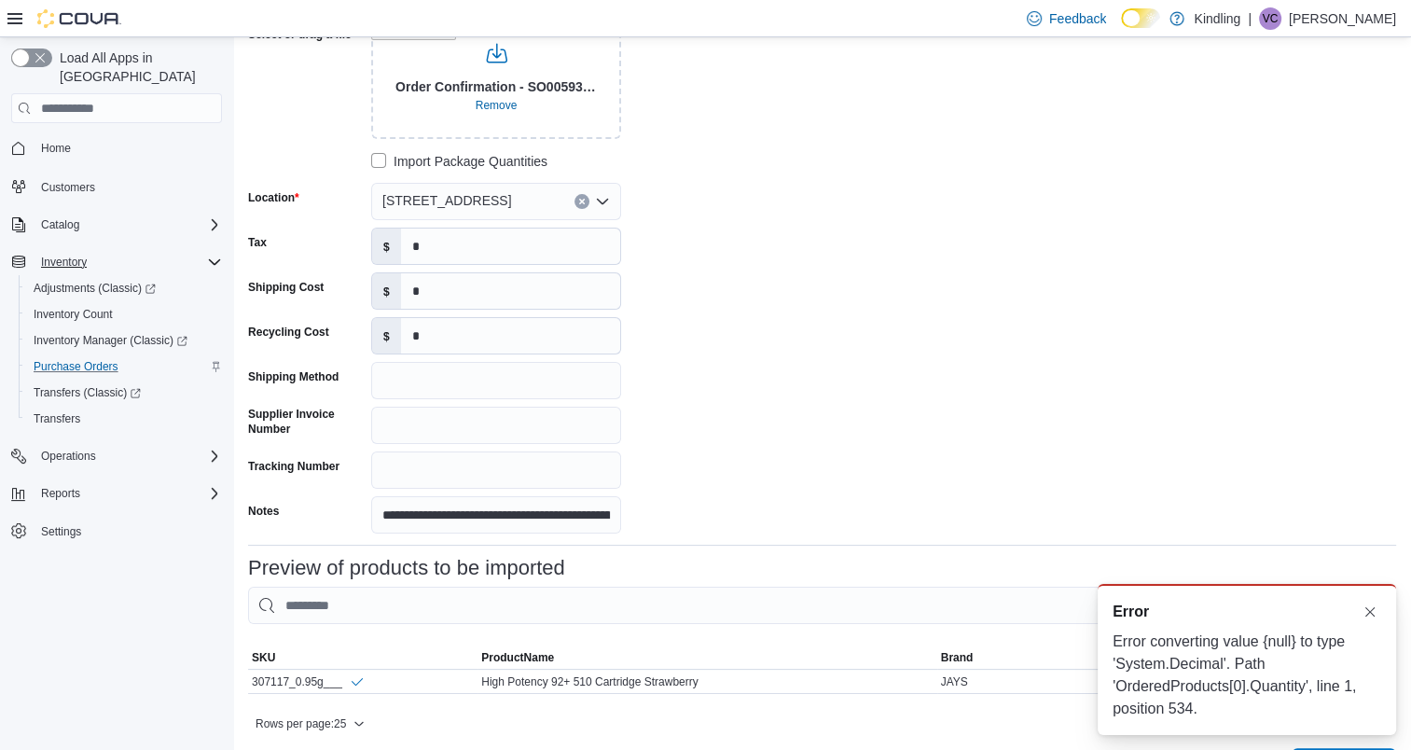
scroll to position [157, 0]
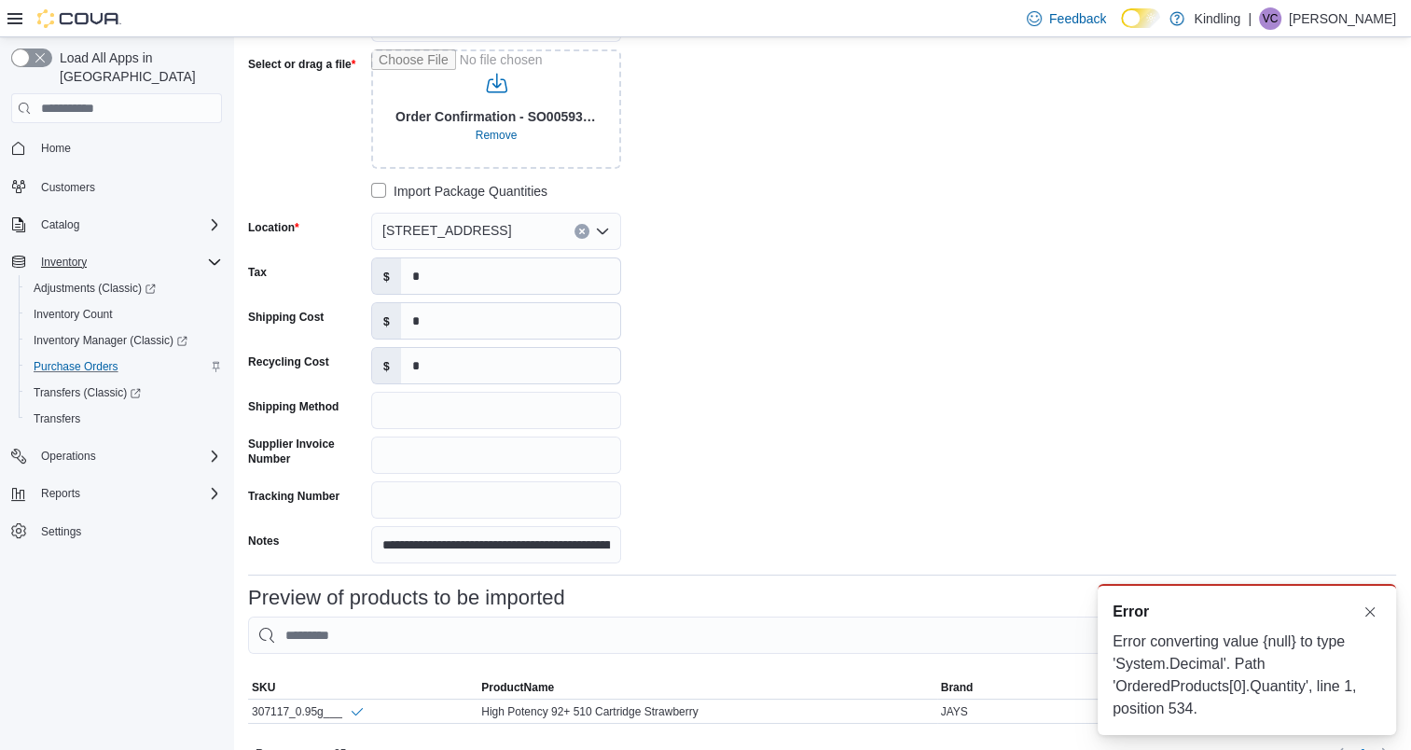
click at [603, 231] on icon "Open list of options" at bounding box center [602, 231] width 15 height 15
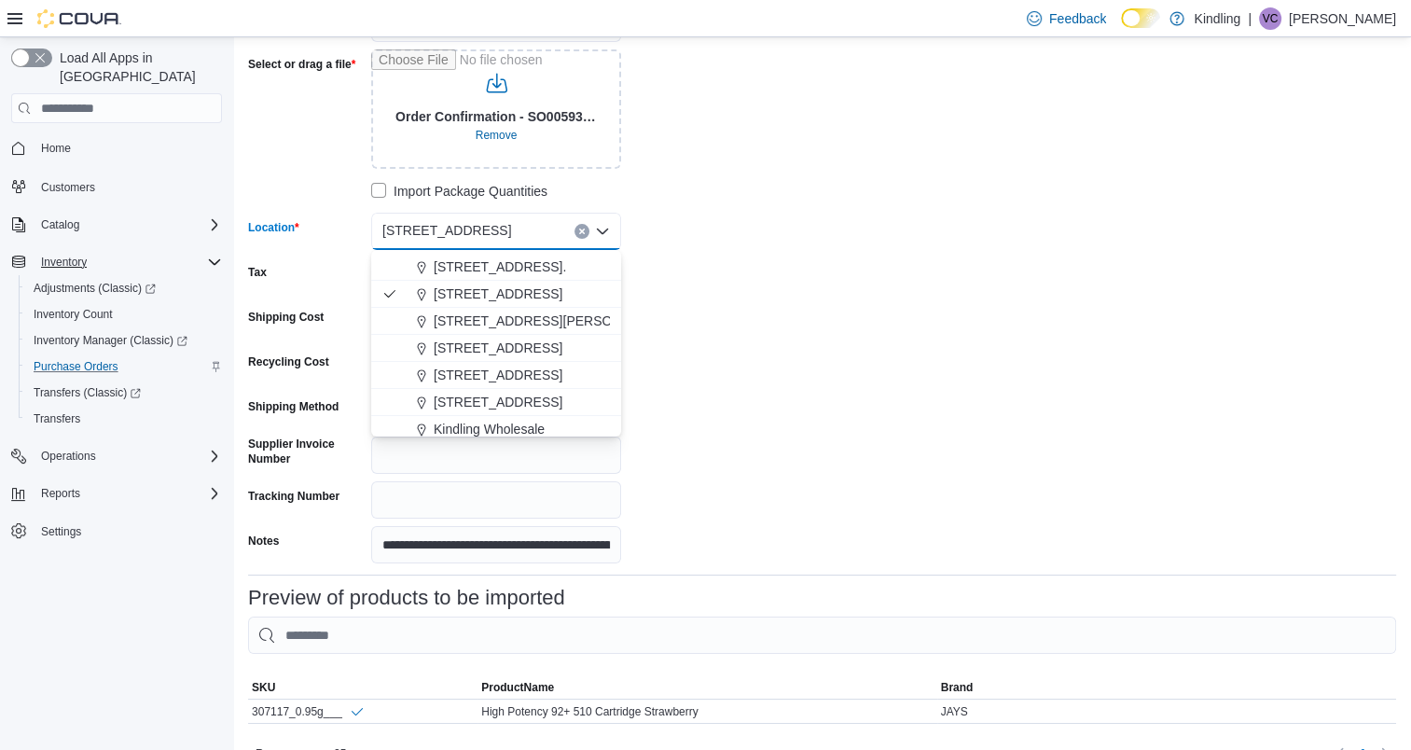
scroll to position [71, 0]
click at [487, 318] on span "[STREET_ADDRESS]" at bounding box center [498, 327] width 129 height 19
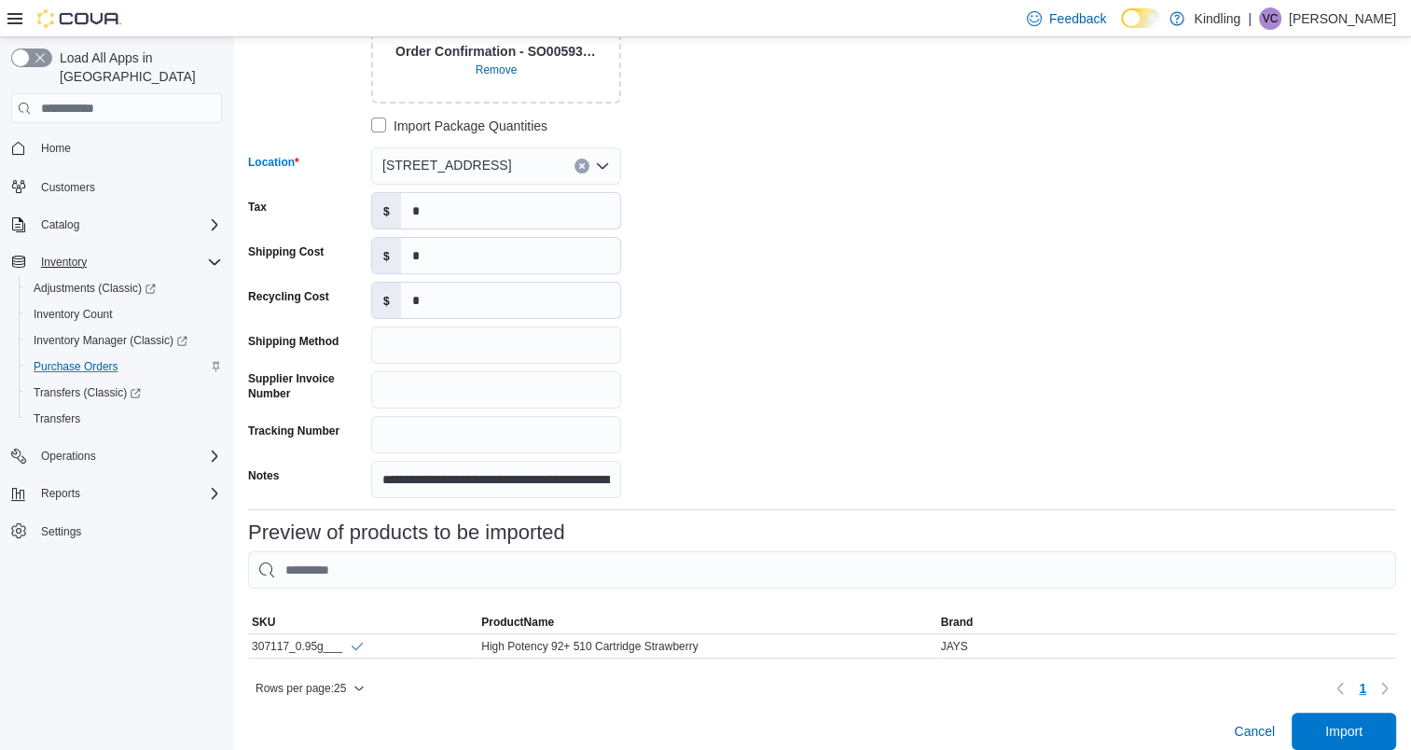
scroll to position [250, 0]
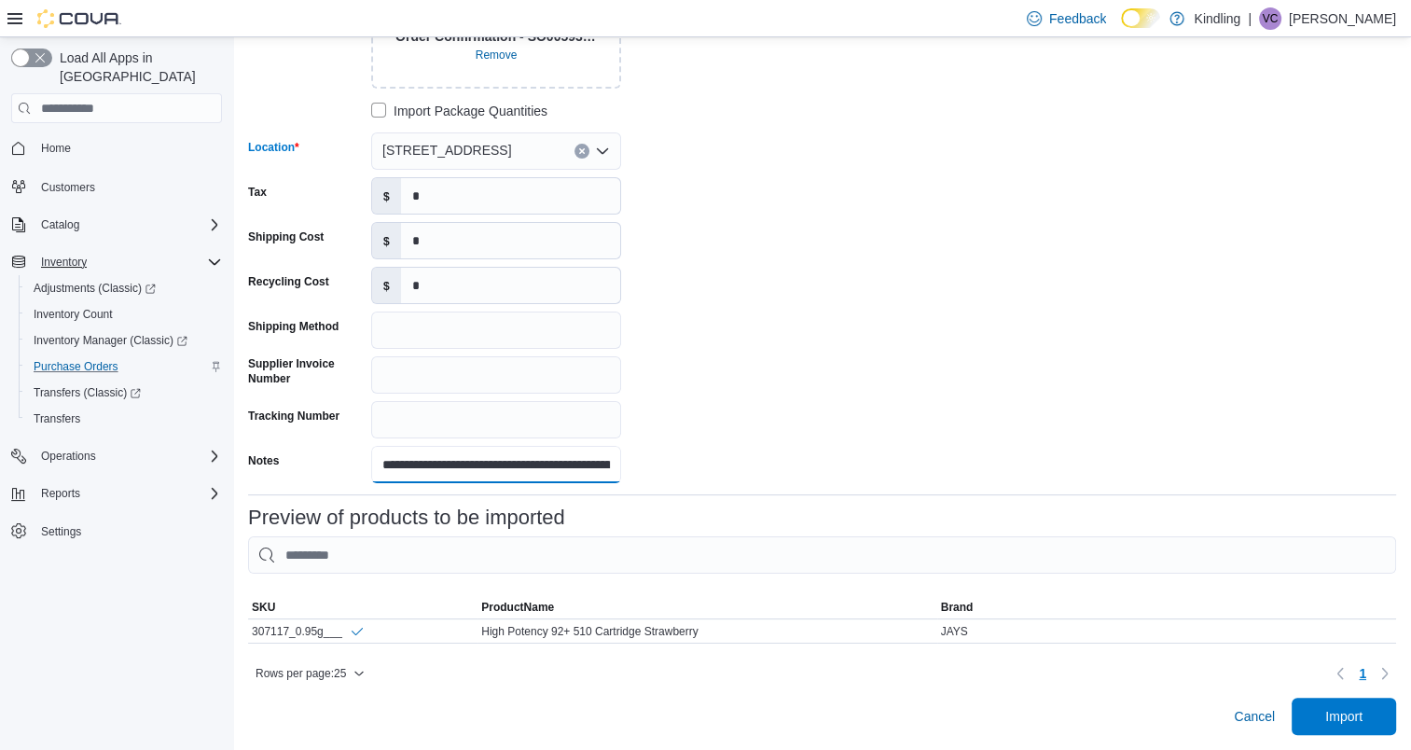
click at [515, 462] on input "**********" at bounding box center [496, 464] width 250 height 37
click at [571, 449] on input "**********" at bounding box center [496, 464] width 250 height 37
click at [1337, 712] on span "Import" at bounding box center [1344, 715] width 82 height 37
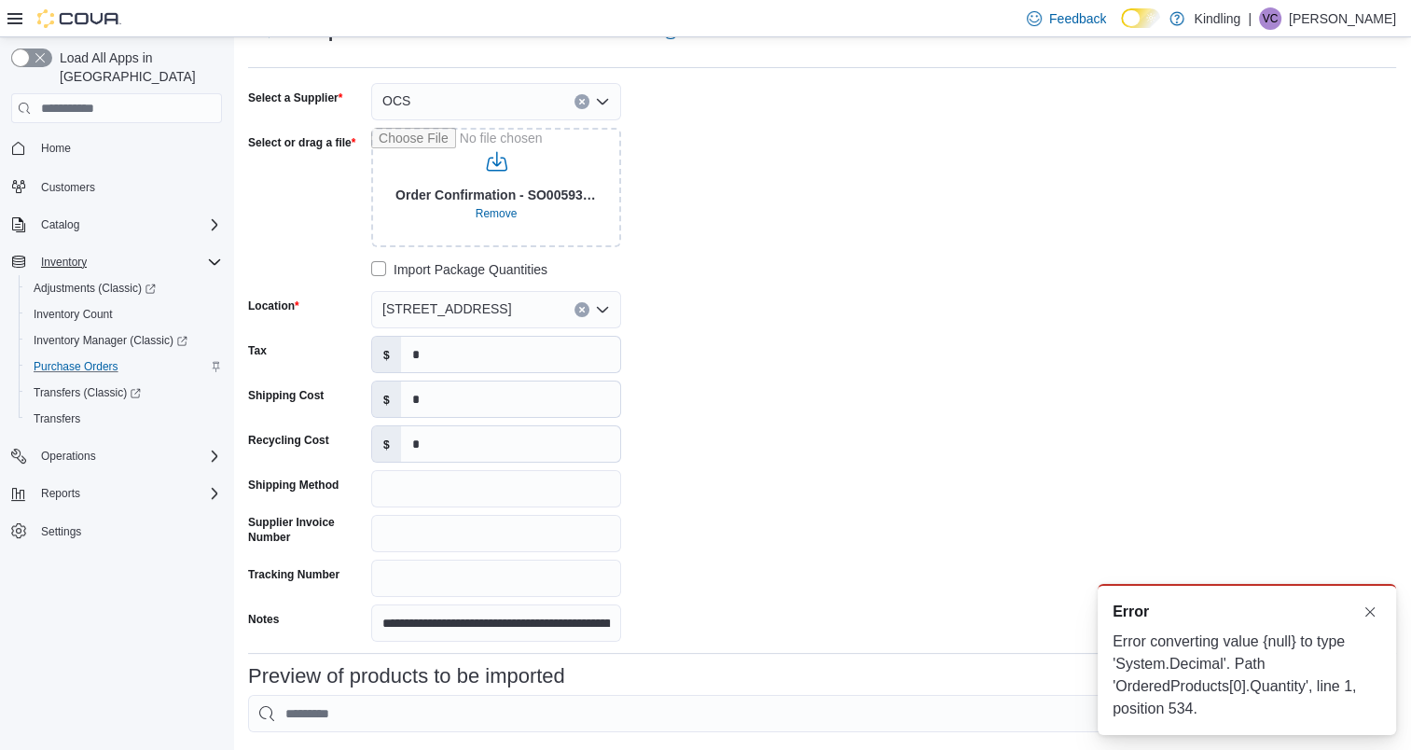
scroll to position [0, 0]
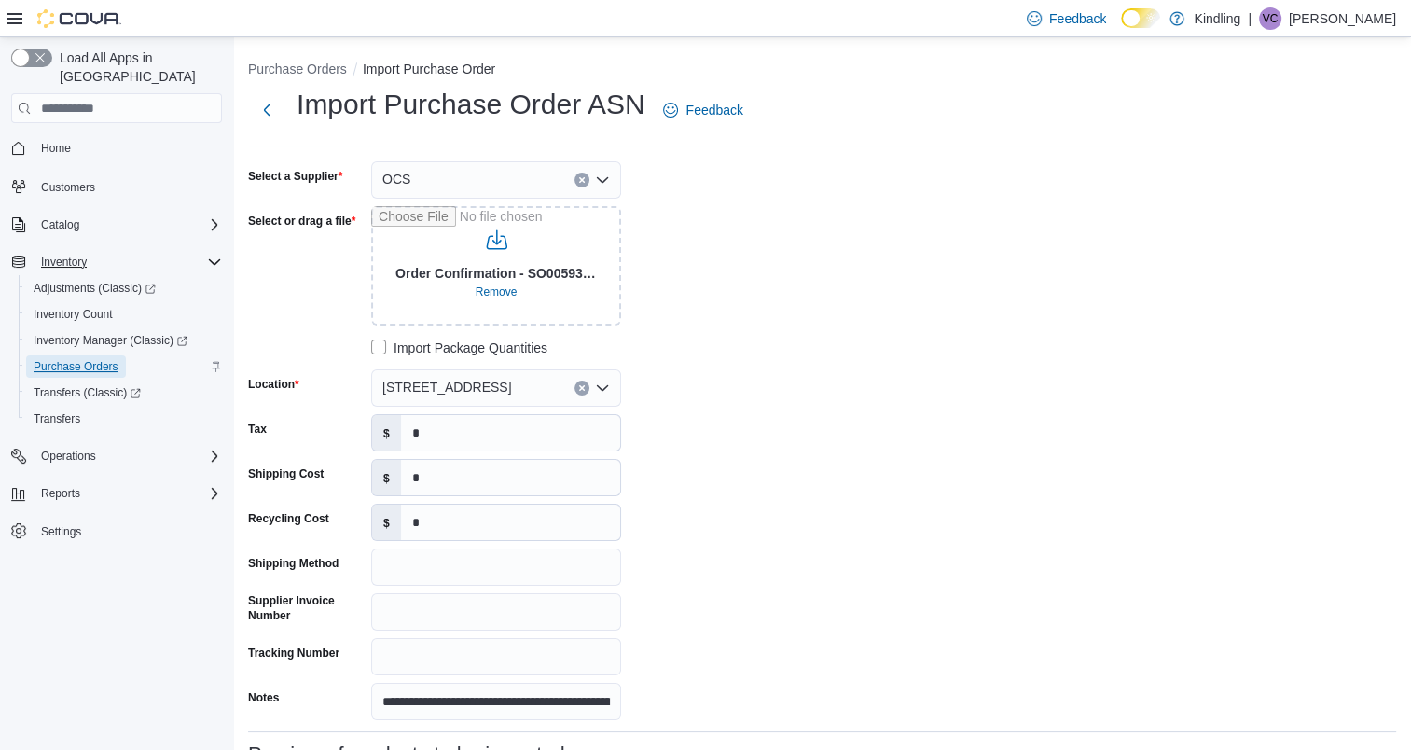
click at [104, 359] on span "Purchase Orders" at bounding box center [76, 366] width 85 height 15
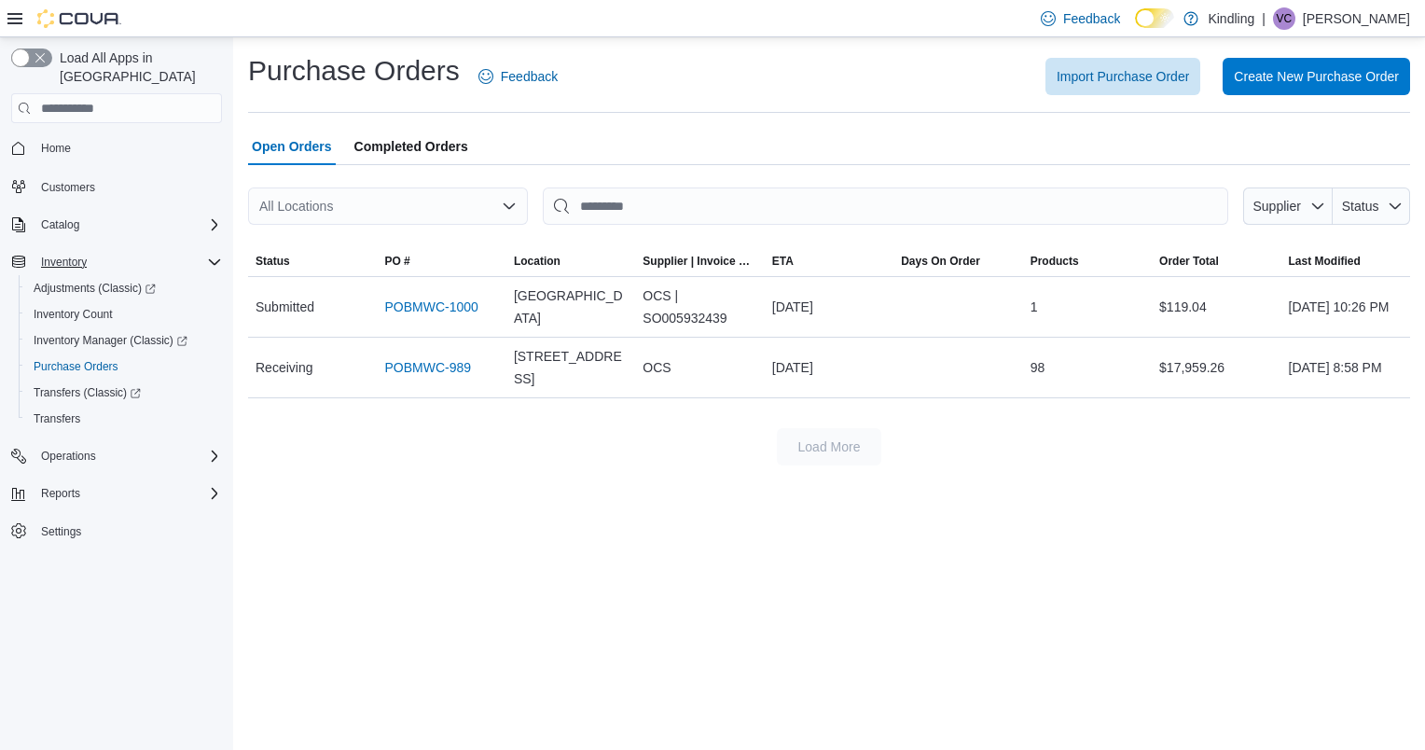
click at [411, 139] on span "Completed Orders" at bounding box center [411, 146] width 114 height 37
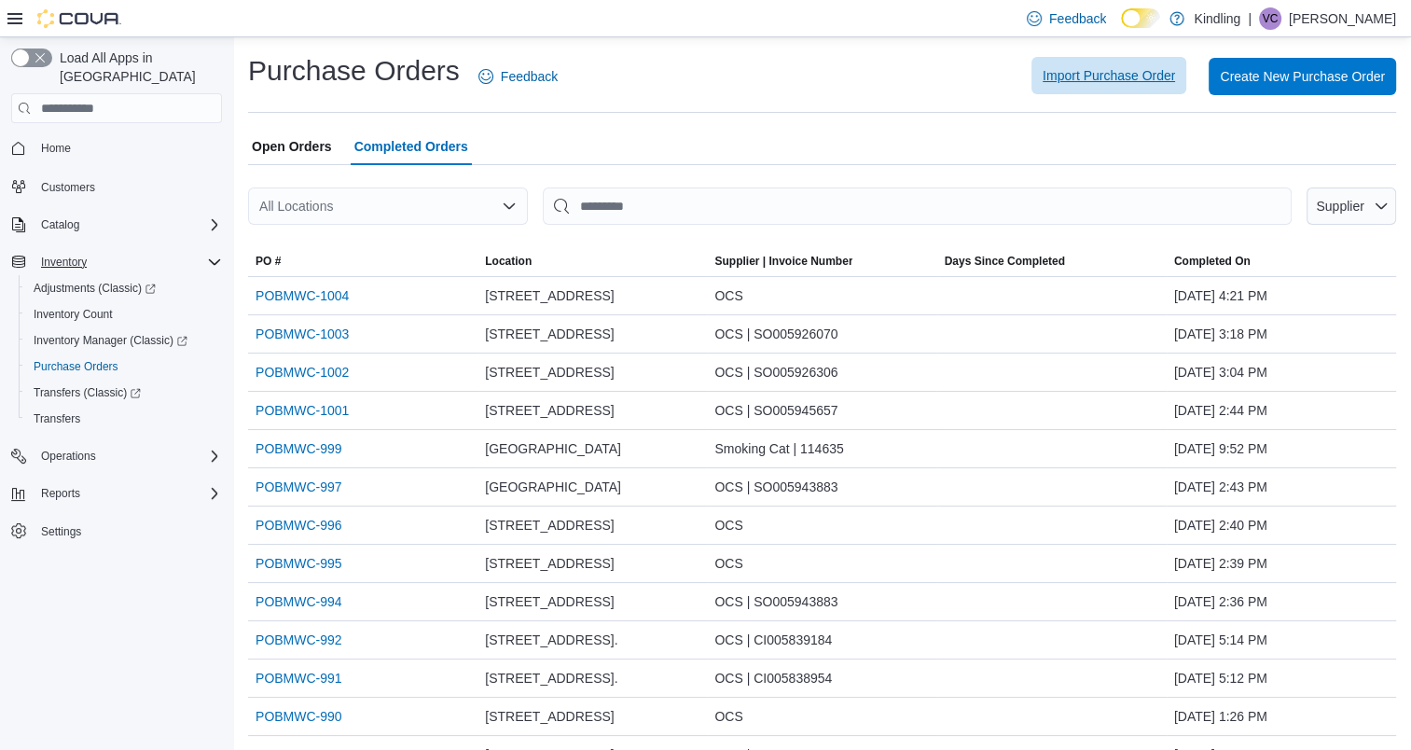
click at [1138, 78] on span "Import Purchase Order" at bounding box center [1108, 75] width 132 height 19
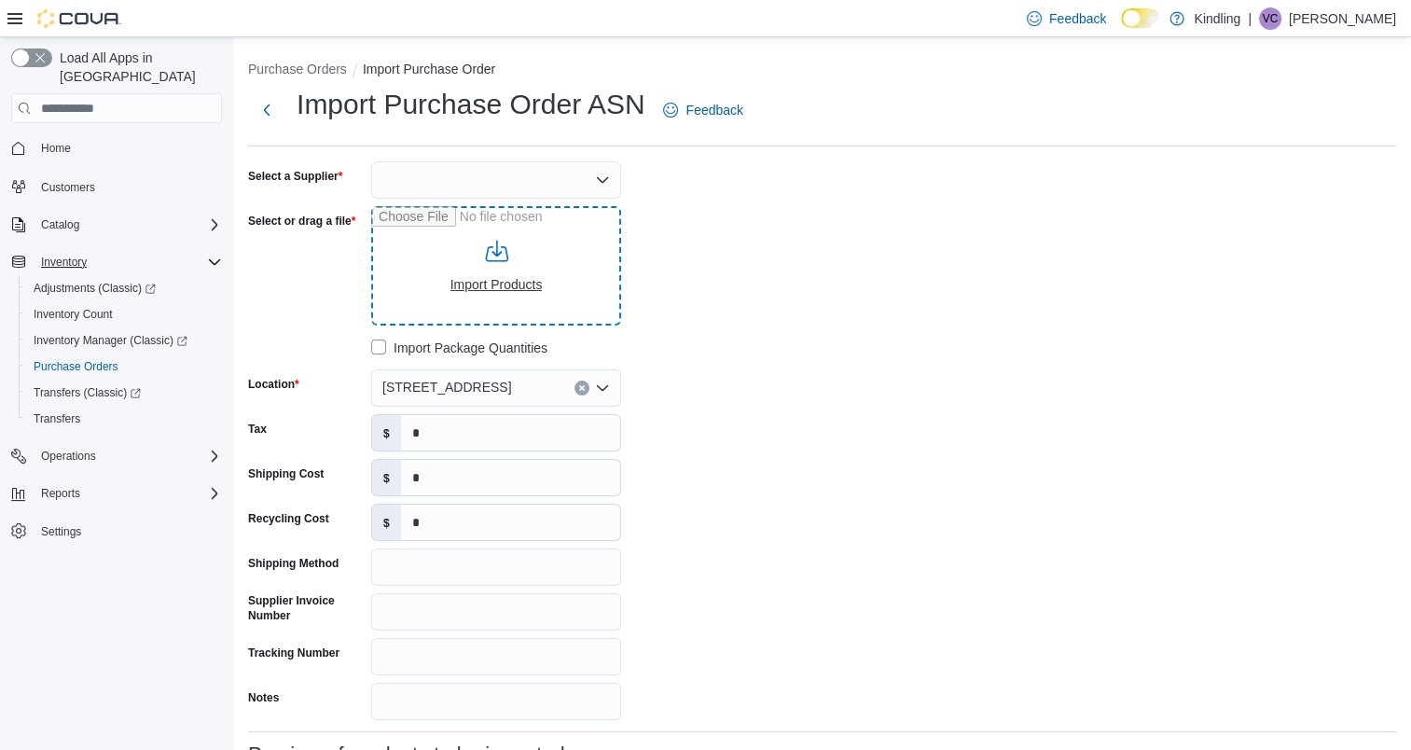
click at [478, 287] on input "Select or drag a file" at bounding box center [496, 265] width 250 height 119
click at [491, 283] on input "Select or drag a file" at bounding box center [496, 265] width 250 height 119
type input "**********"
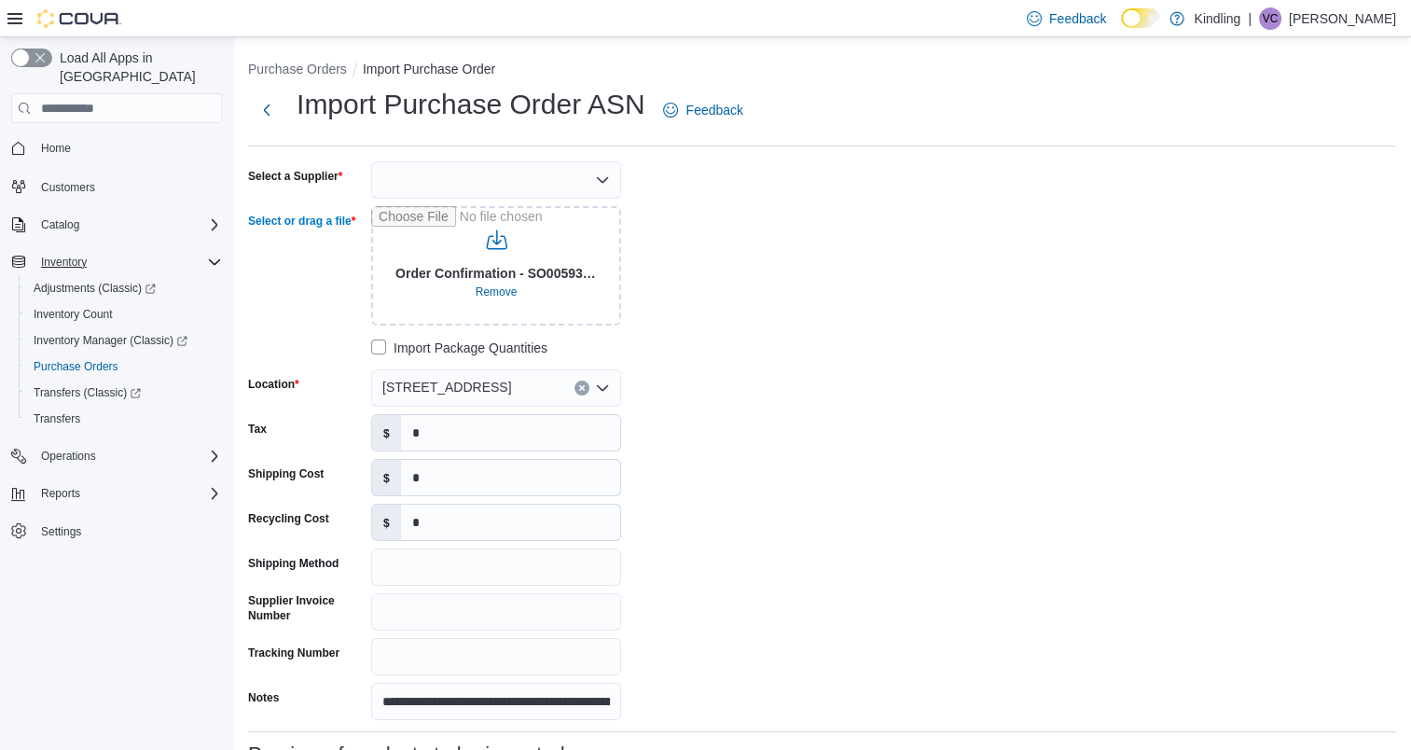
click at [440, 175] on div at bounding box center [496, 179] width 250 height 37
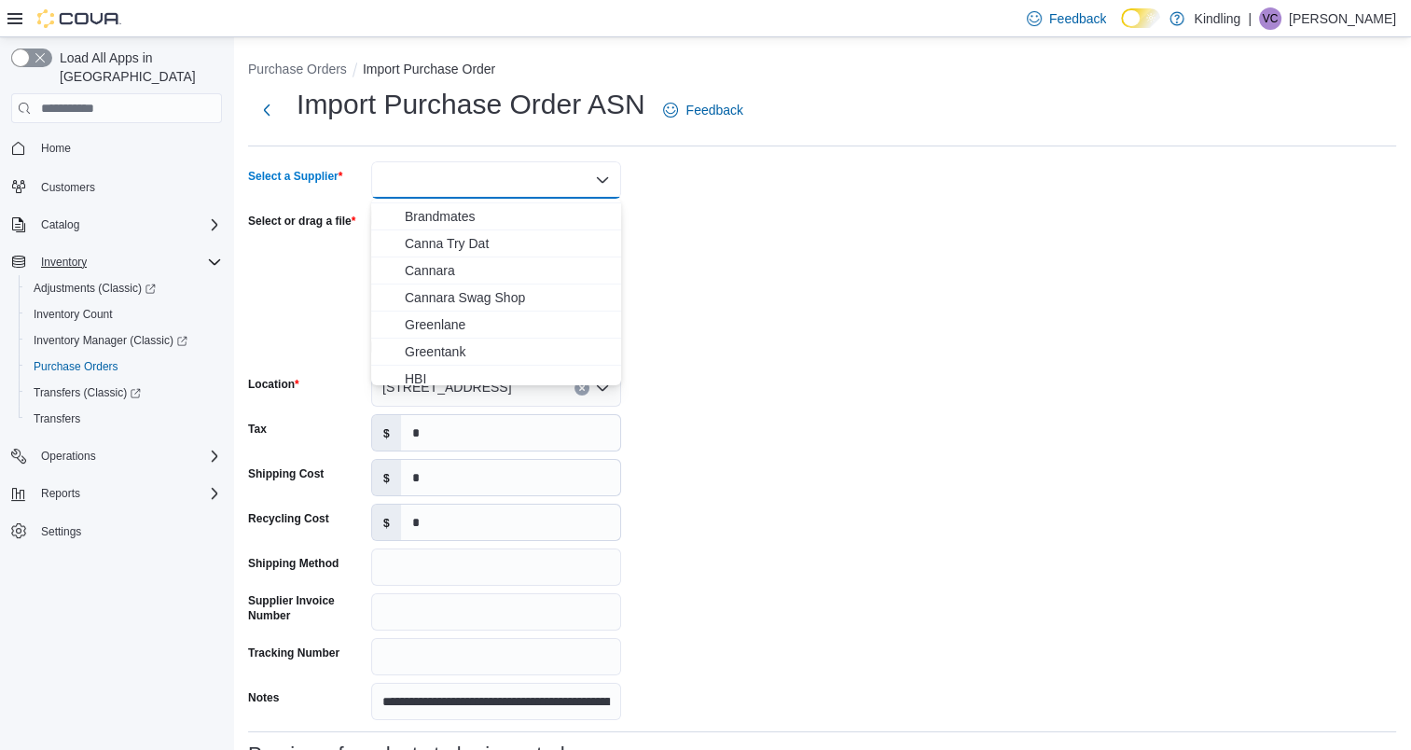
scroll to position [186, 0]
click at [419, 343] on span "OCS" at bounding box center [507, 349] width 205 height 19
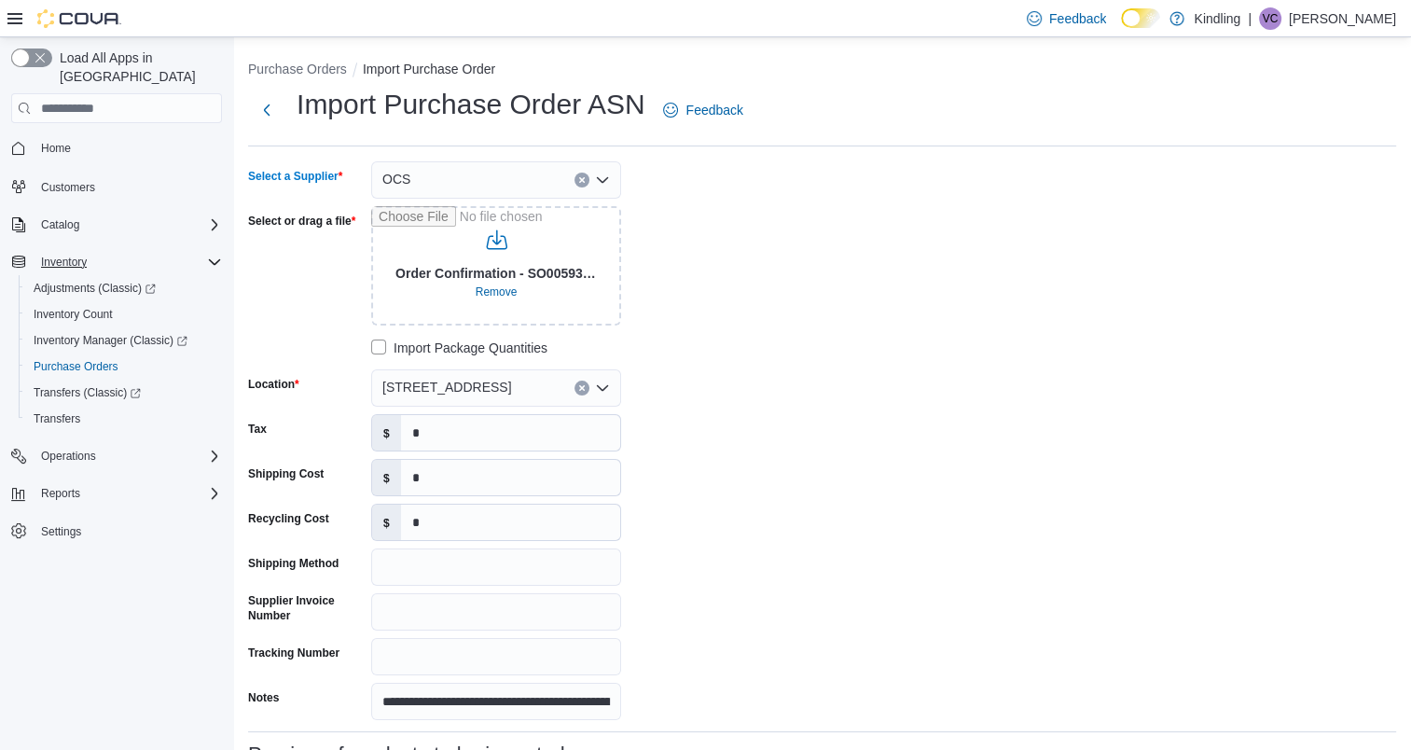
click at [735, 332] on div "**********" at bounding box center [527, 440] width 559 height 559
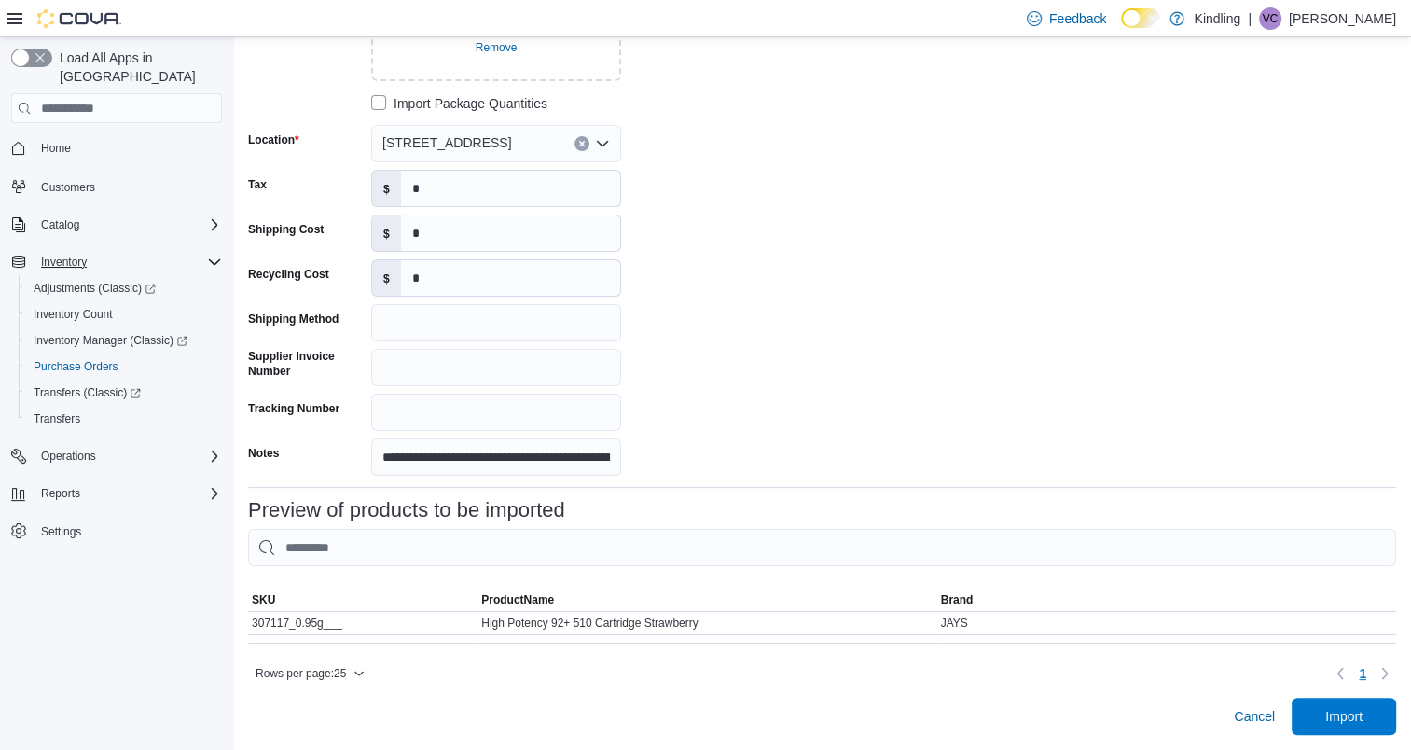
scroll to position [257, 0]
click at [455, 393] on input "Tracking Number" at bounding box center [496, 411] width 250 height 37
click at [1369, 724] on span "Import" at bounding box center [1344, 715] width 82 height 37
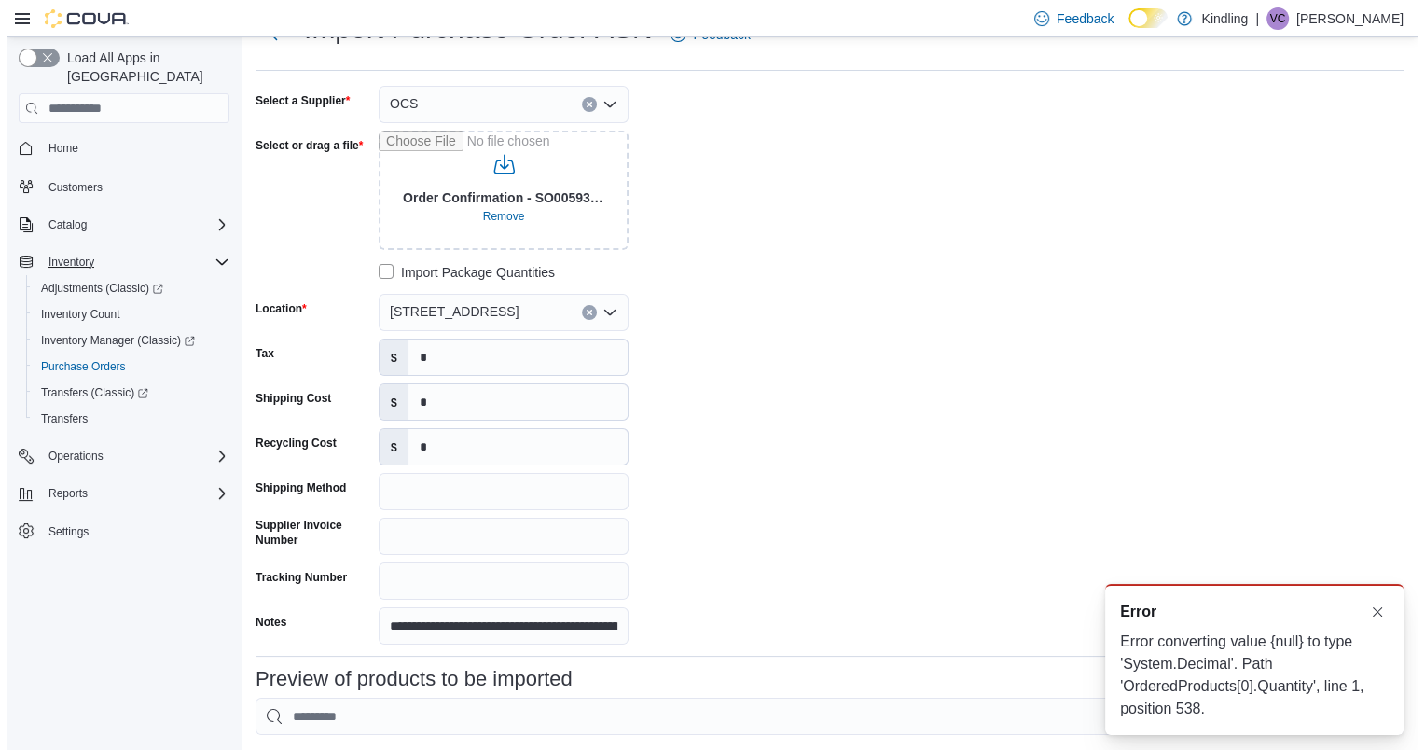
scroll to position [0, 0]
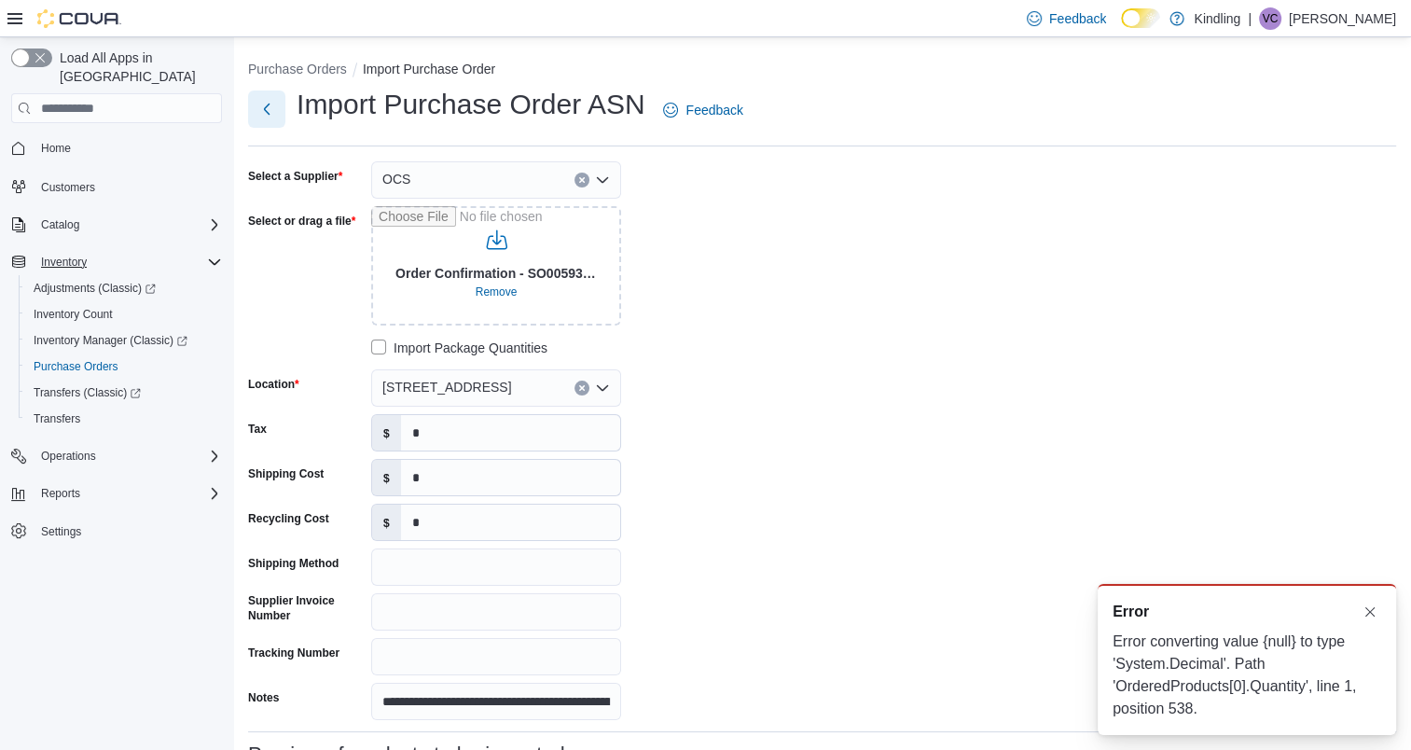
click at [266, 107] on button "Next" at bounding box center [266, 108] width 37 height 37
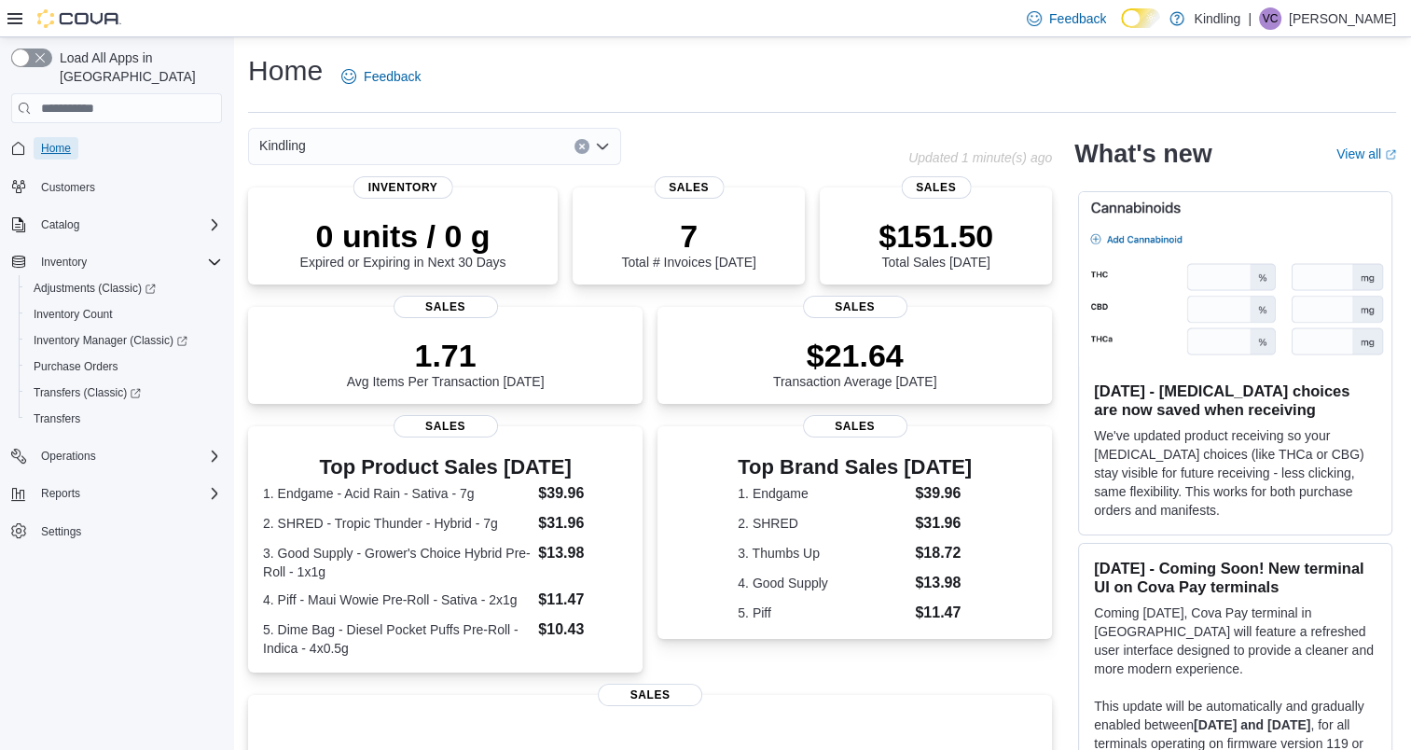
click at [56, 141] on span "Home" at bounding box center [56, 148] width 30 height 15
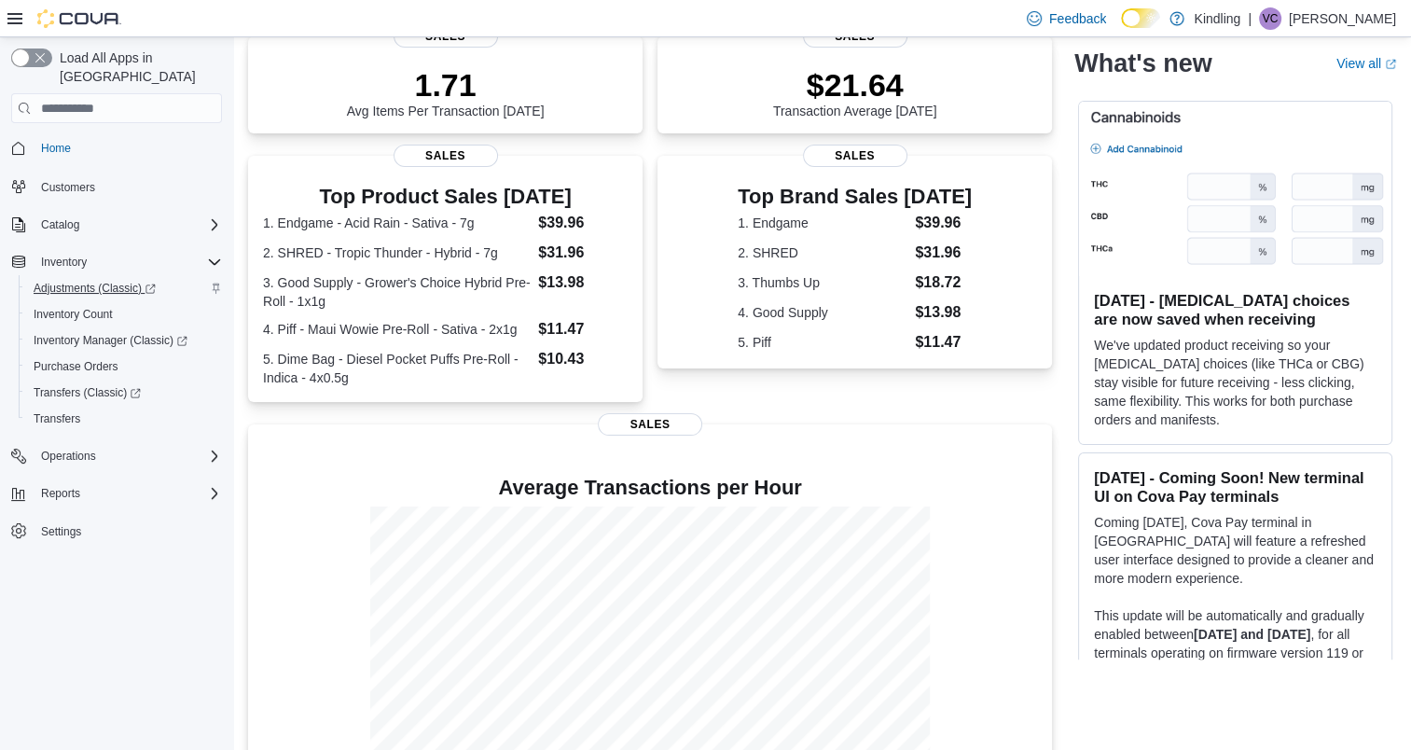
scroll to position [280, 0]
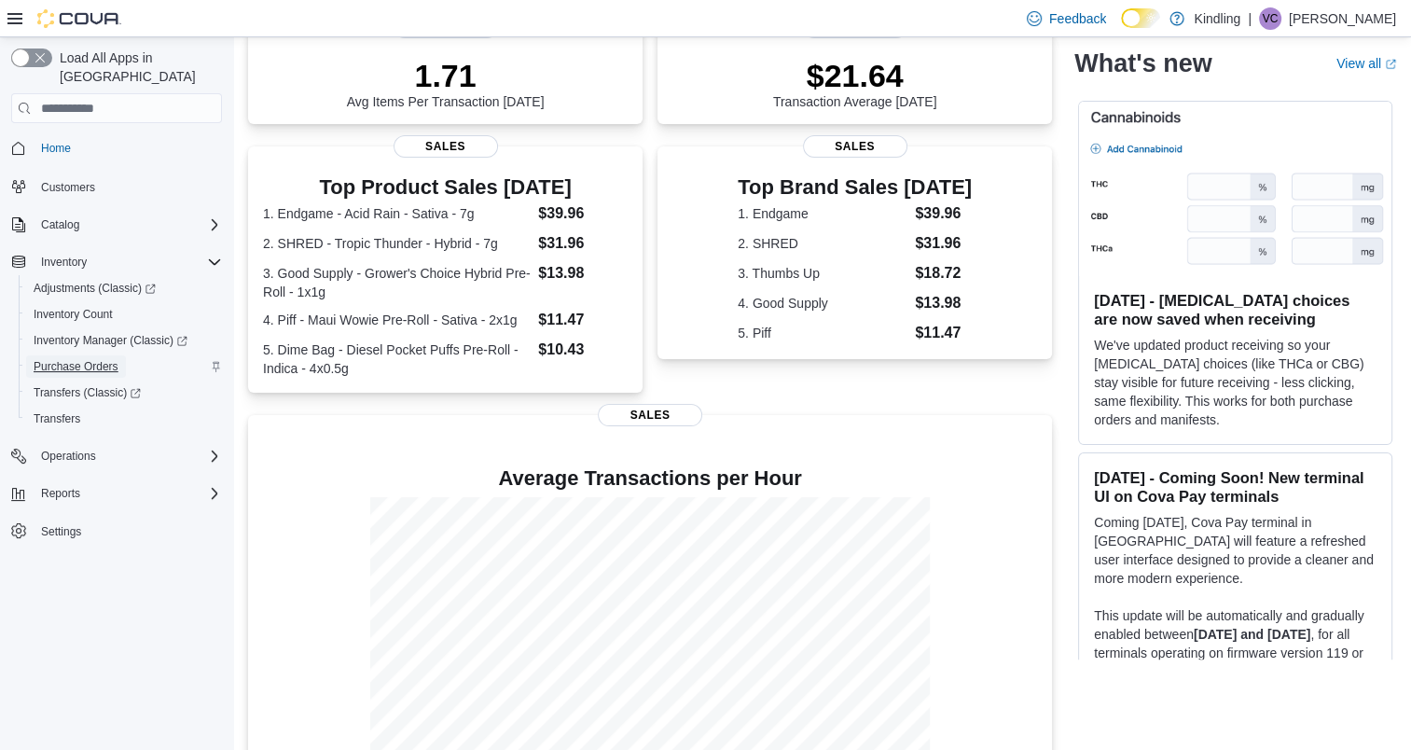
click at [73, 359] on span "Purchase Orders" at bounding box center [76, 366] width 85 height 15
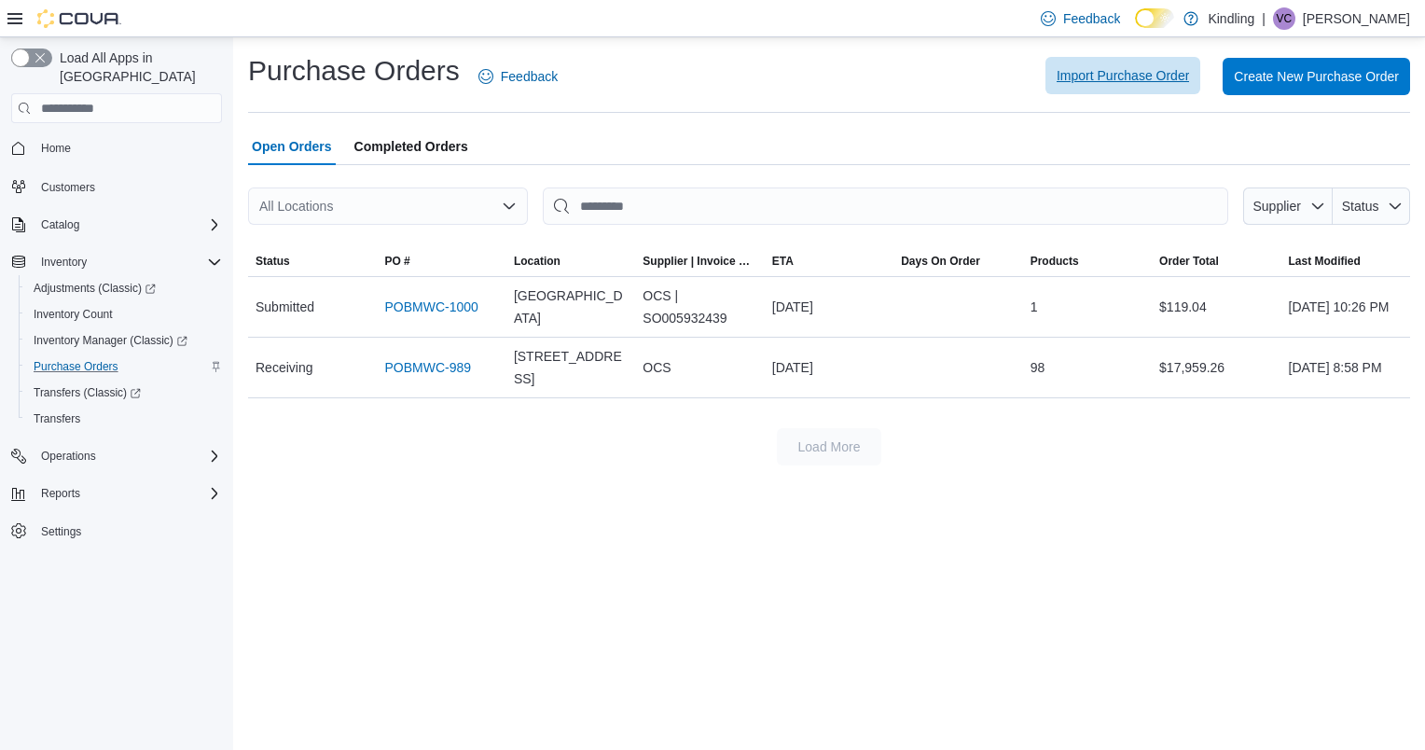
click at [1119, 78] on span "Import Purchase Order" at bounding box center [1122, 75] width 132 height 19
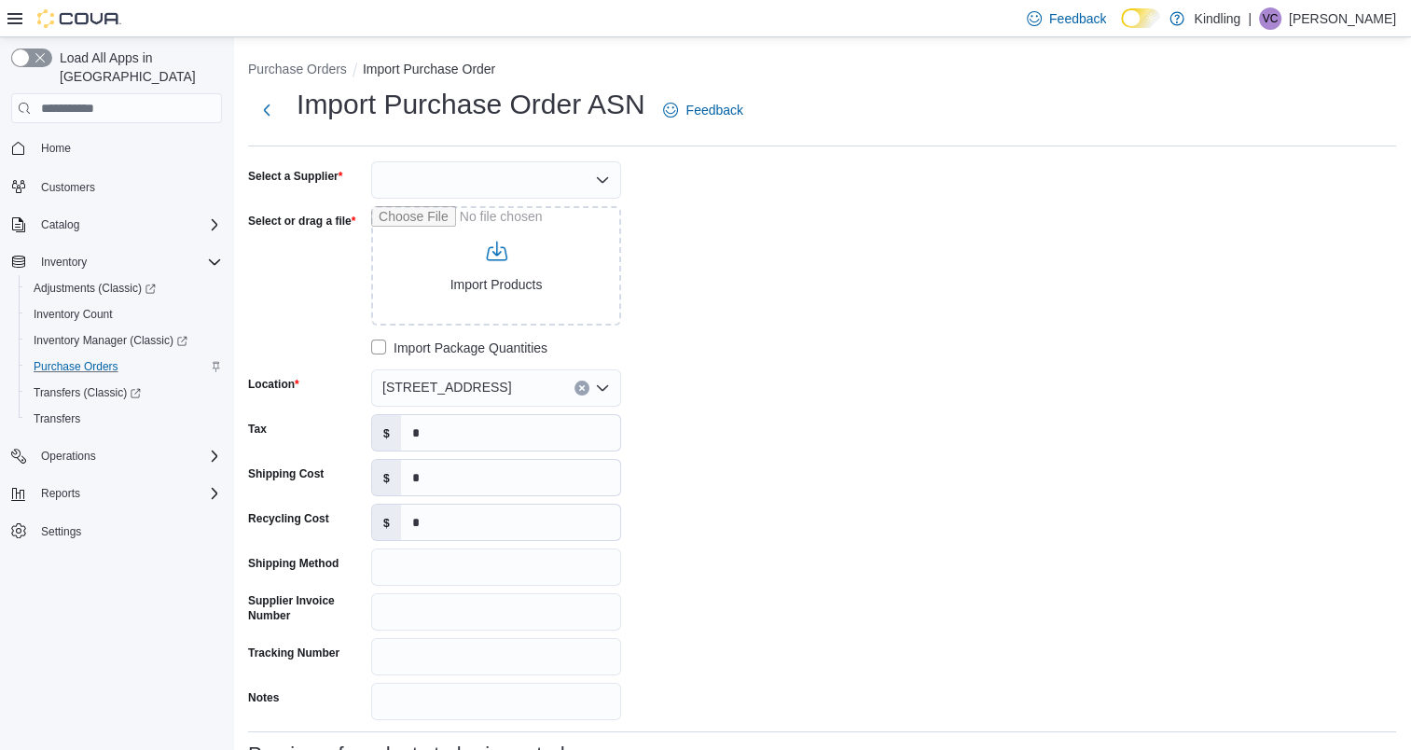
click at [559, 185] on div at bounding box center [496, 179] width 250 height 37
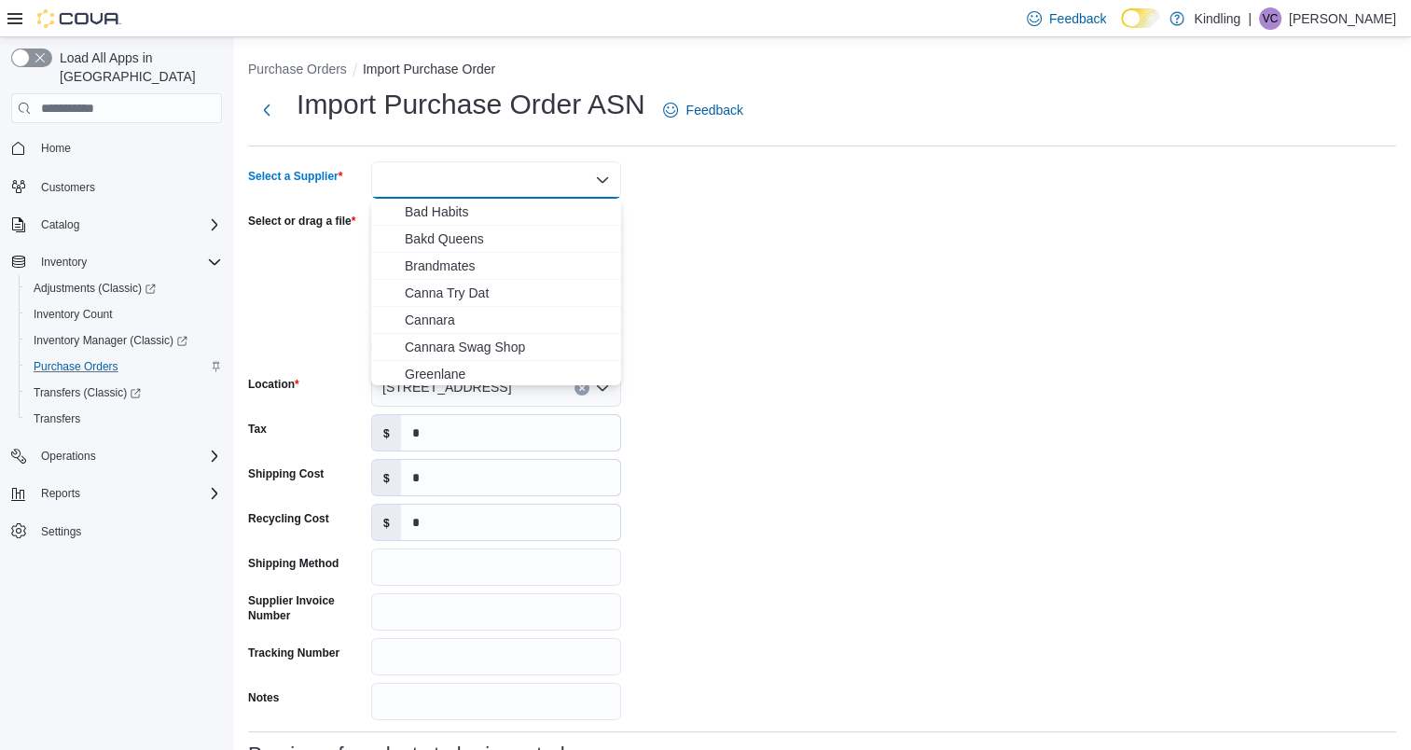
drag, startPoint x: 789, startPoint y: 174, endPoint x: 642, endPoint y: 172, distance: 146.4
click at [783, 174] on div "Select a Supplier Combo box. Selected. Combo box input. Type some text or, to d…" at bounding box center [527, 440] width 559 height 559
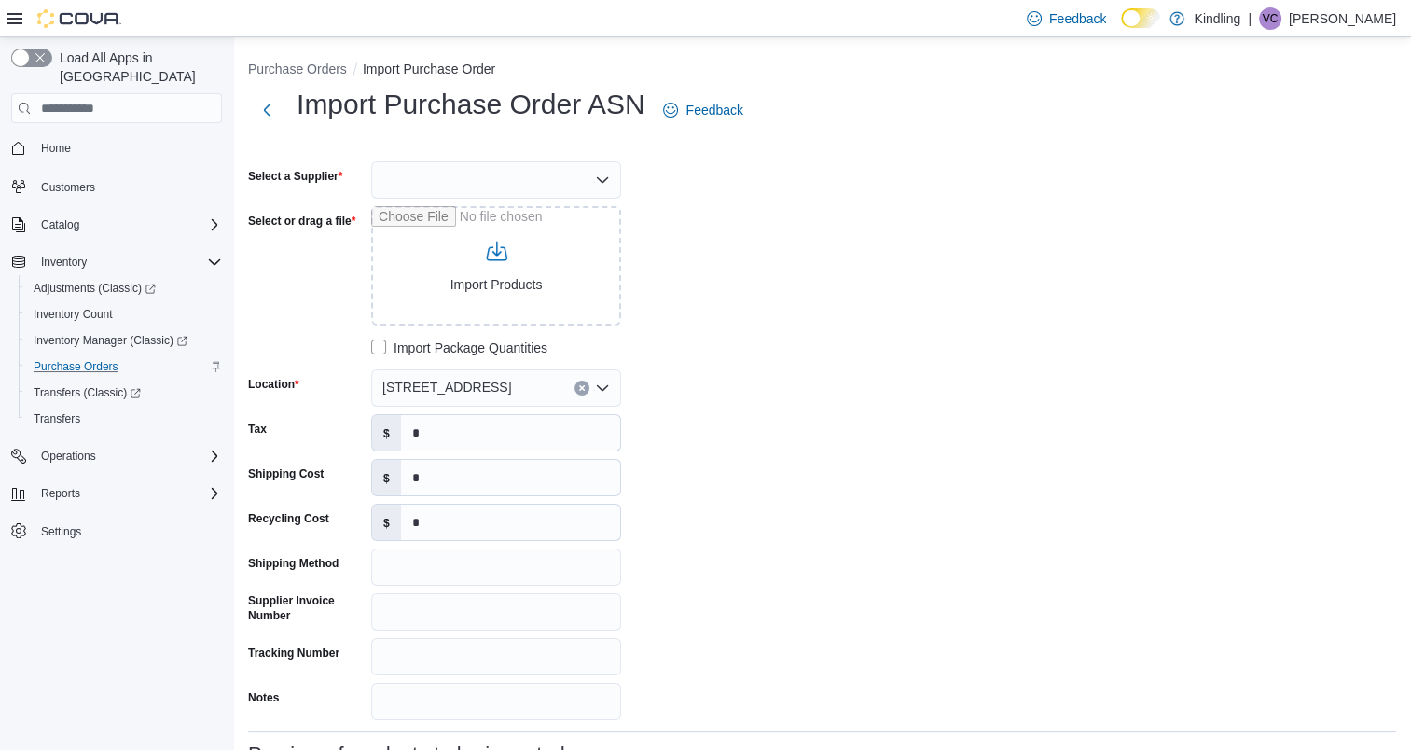
click at [590, 175] on div at bounding box center [496, 179] width 250 height 37
click at [597, 180] on icon "Open list of options" at bounding box center [602, 179] width 15 height 15
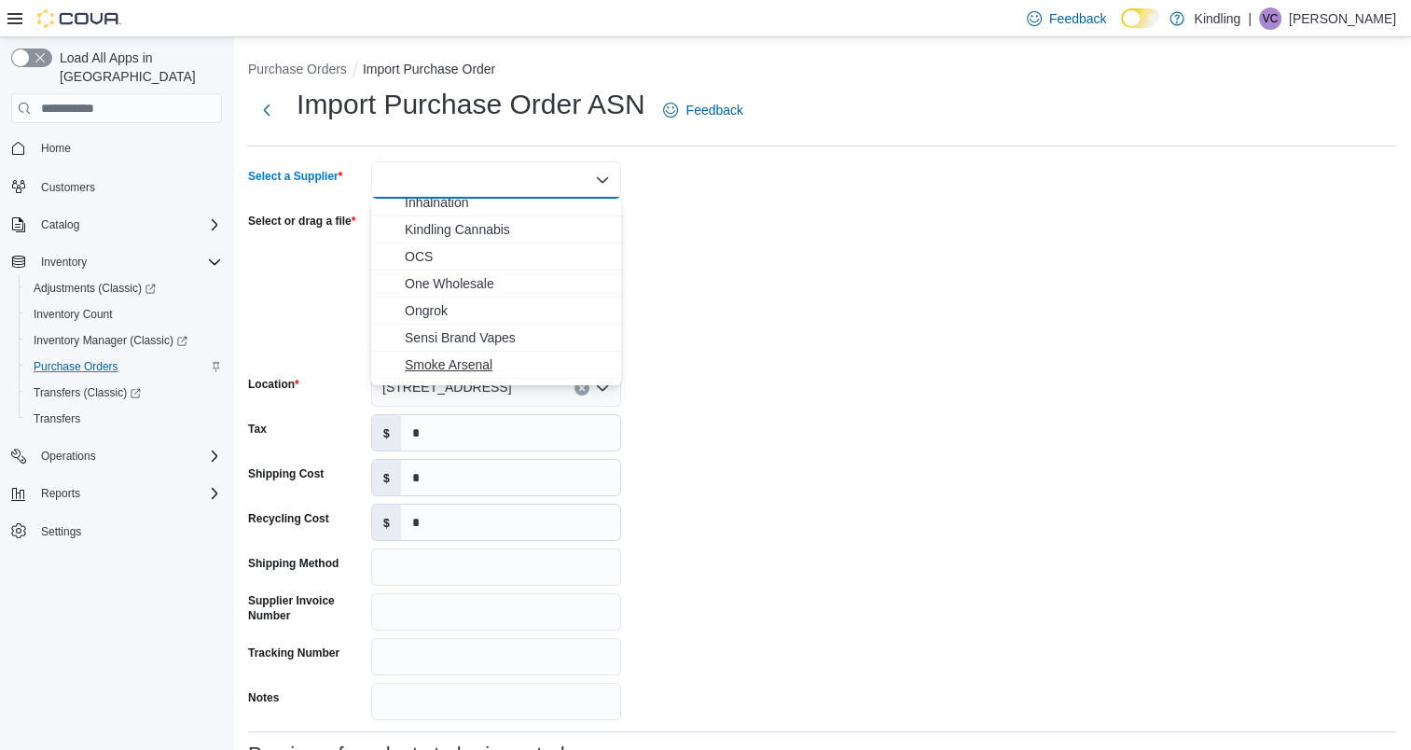
scroll to position [280, 0]
click at [434, 254] on span "OCS" at bounding box center [507, 256] width 205 height 19
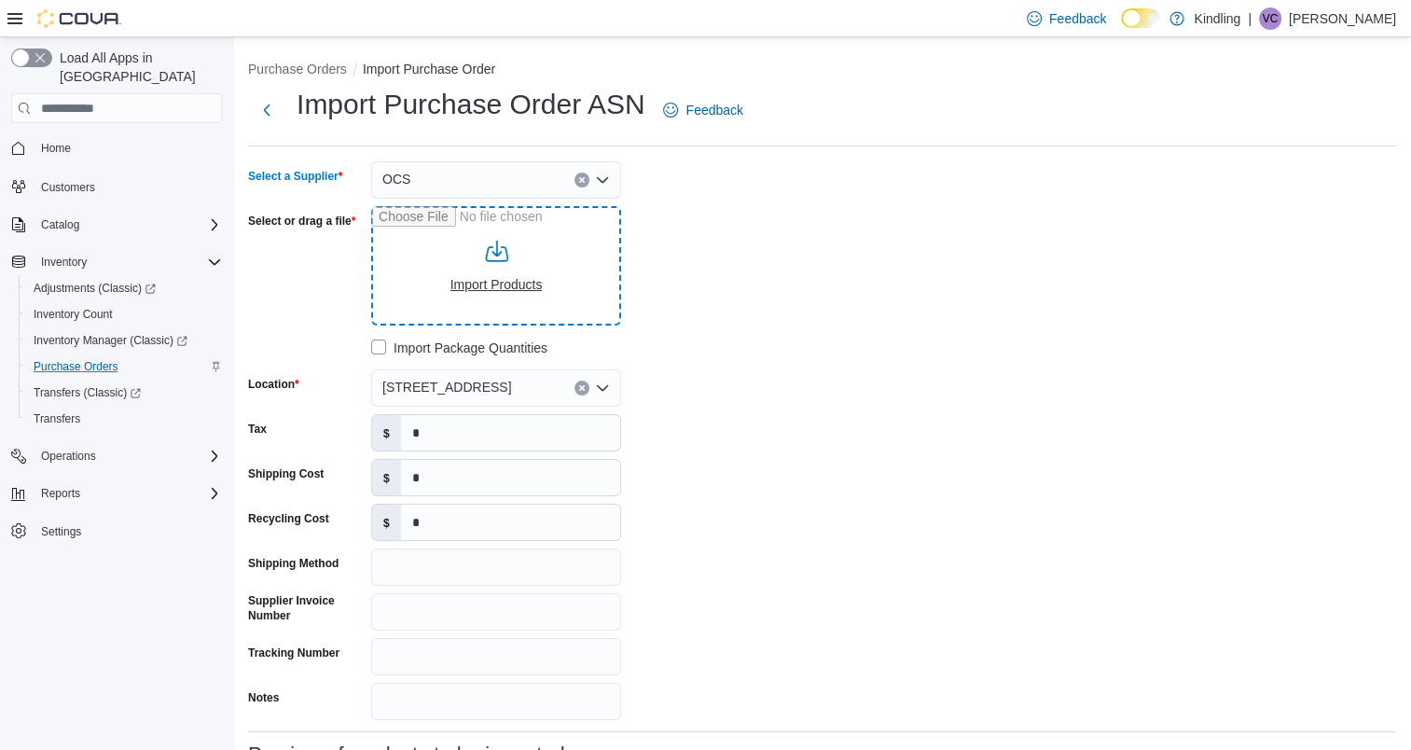
click at [479, 262] on input "Select or drag a file" at bounding box center [496, 265] width 250 height 119
type input "**********"
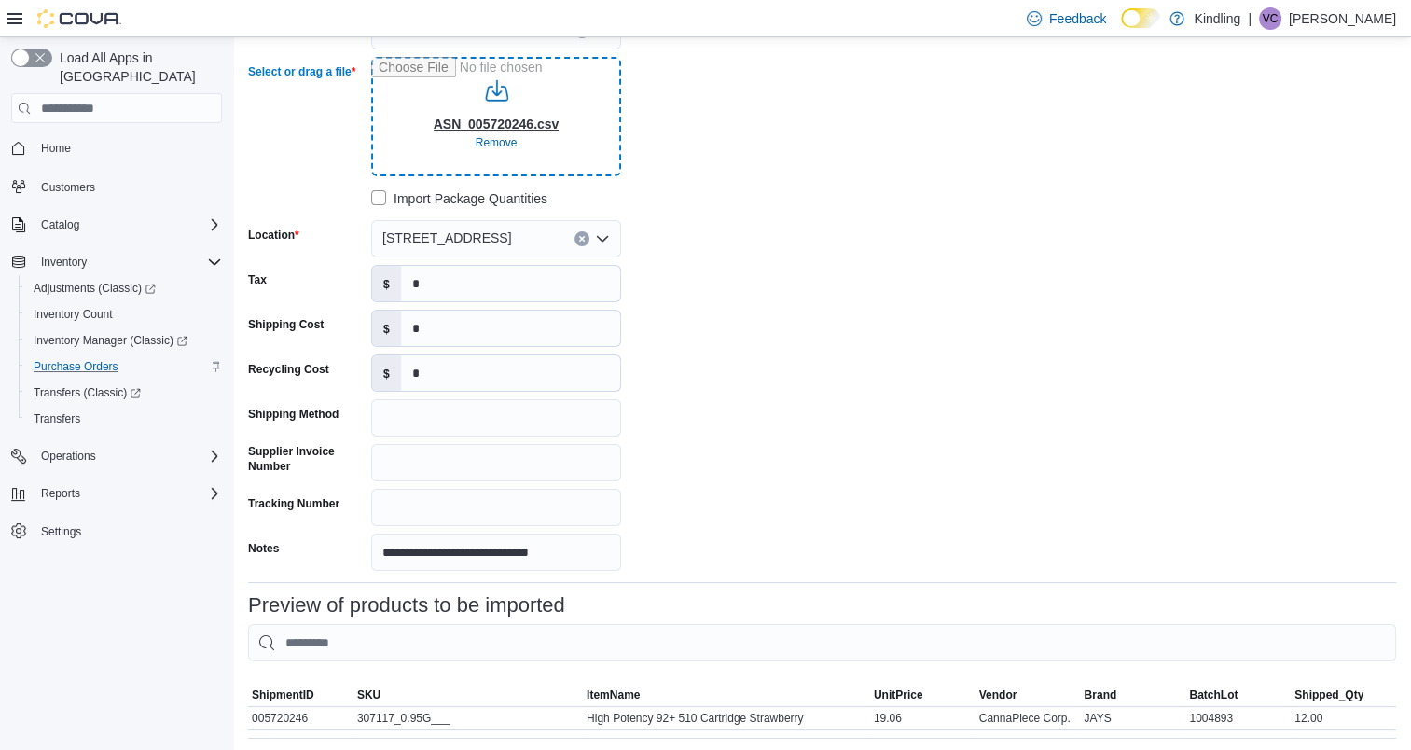
scroll to position [257, 0]
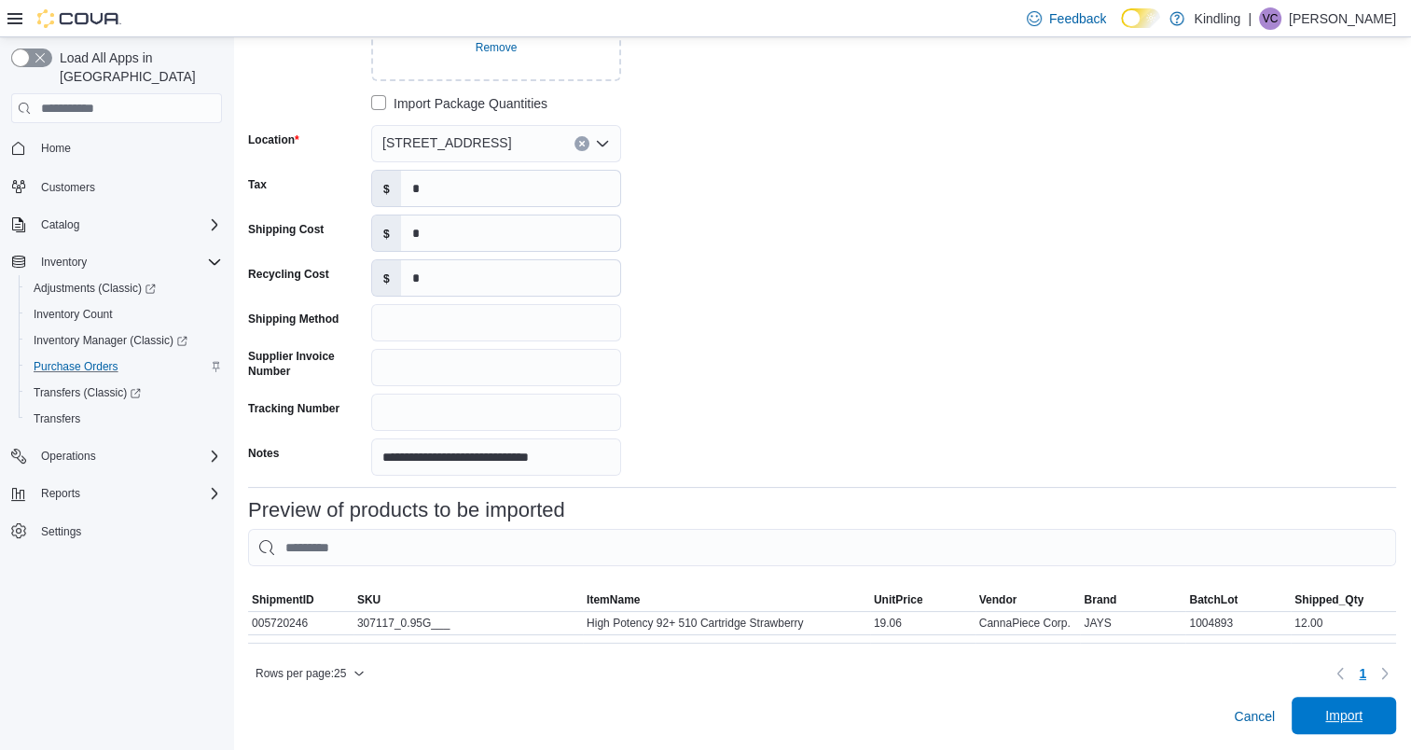
click at [1346, 719] on span "Import" at bounding box center [1343, 715] width 37 height 19
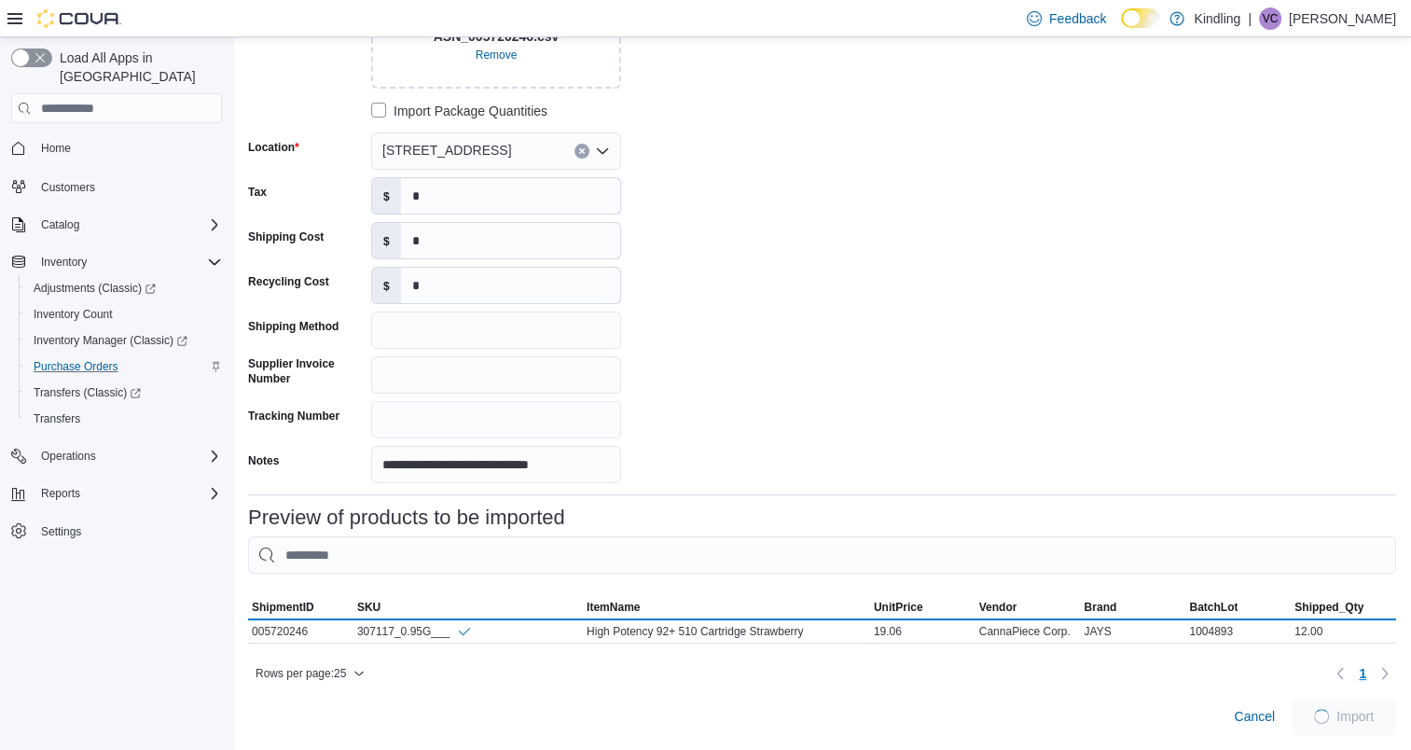
scroll to position [250, 0]
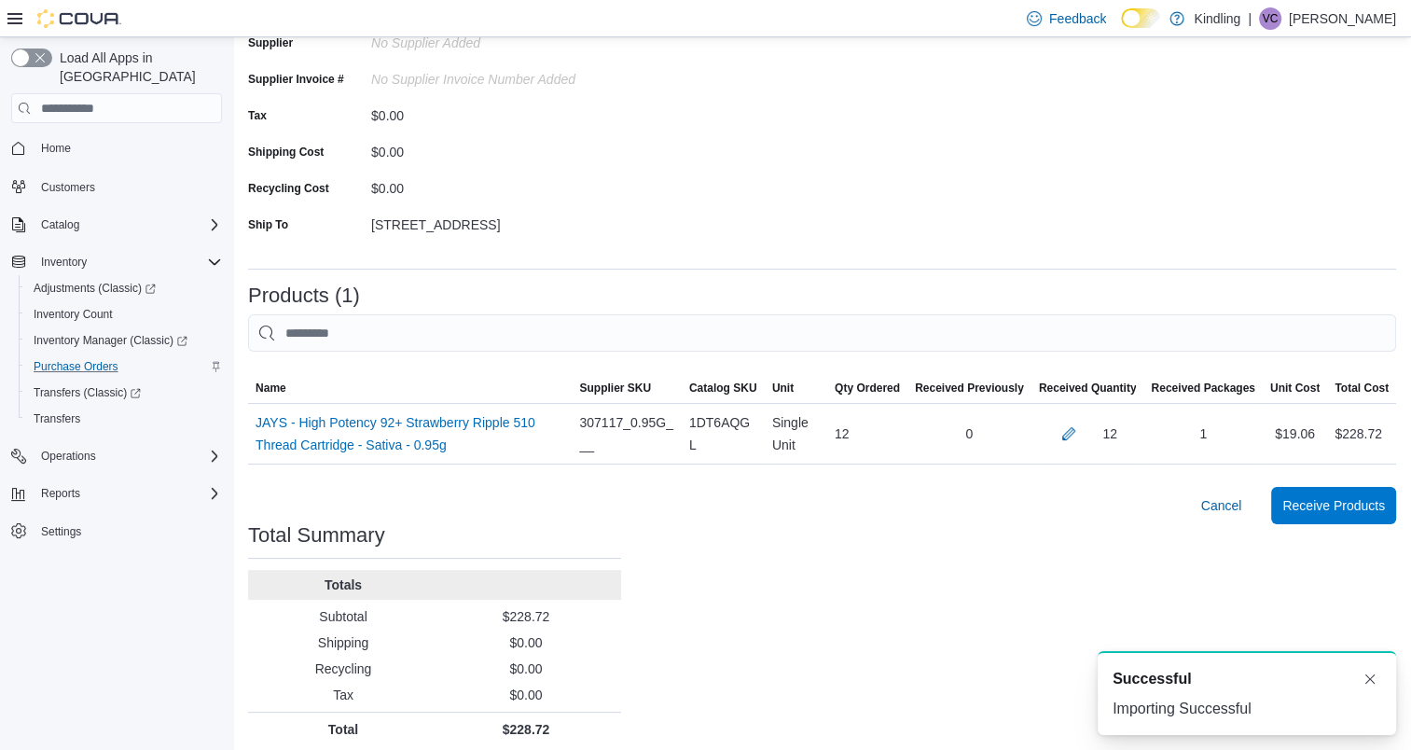
scroll to position [197, 0]
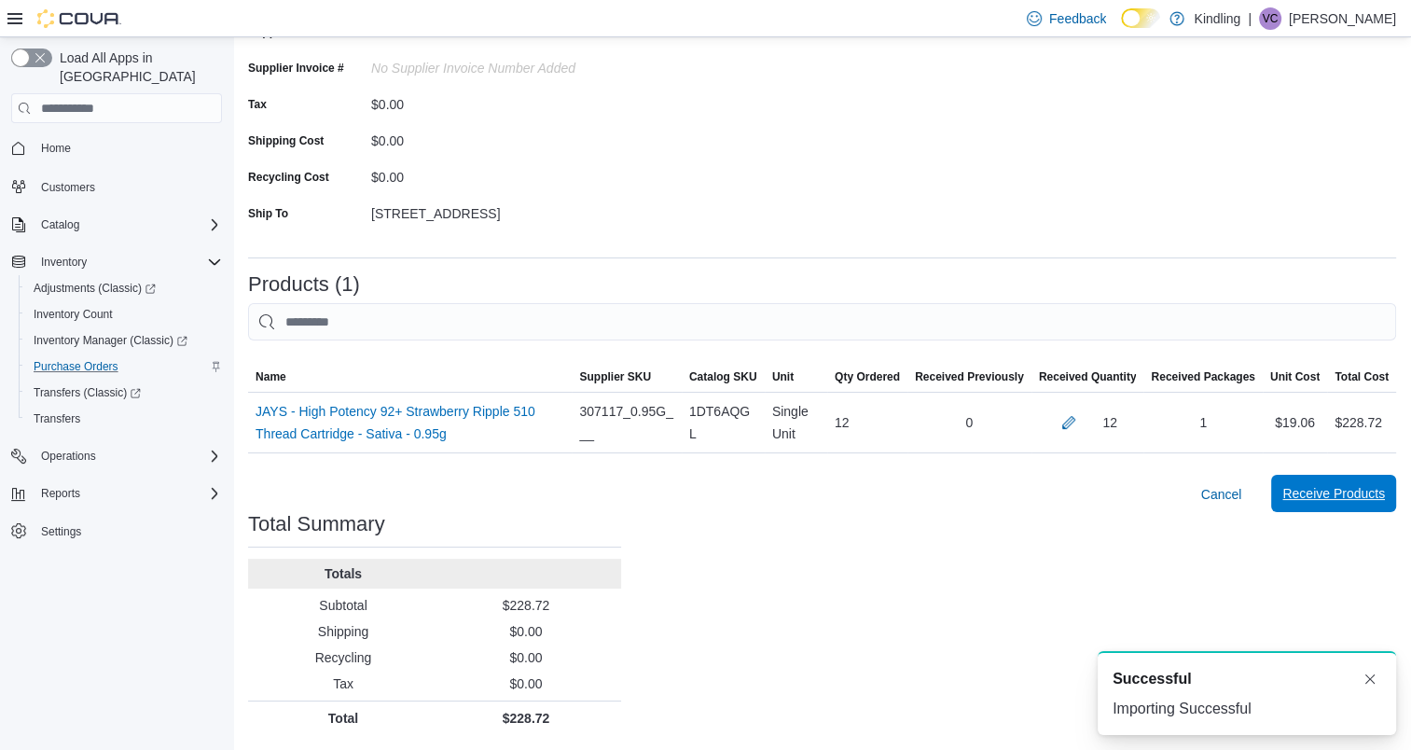
click at [1339, 497] on span "Receive Products" at bounding box center [1333, 493] width 103 height 19
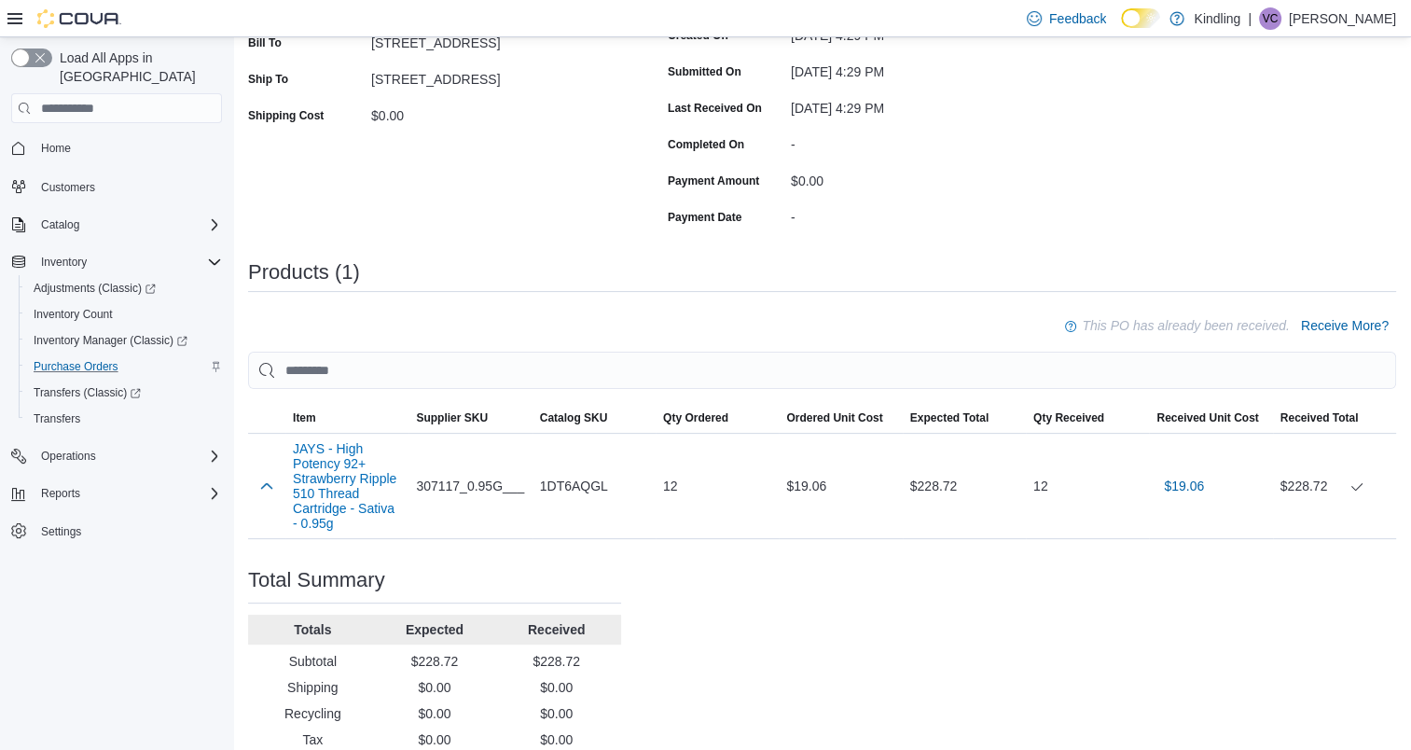
scroll to position [306, 0]
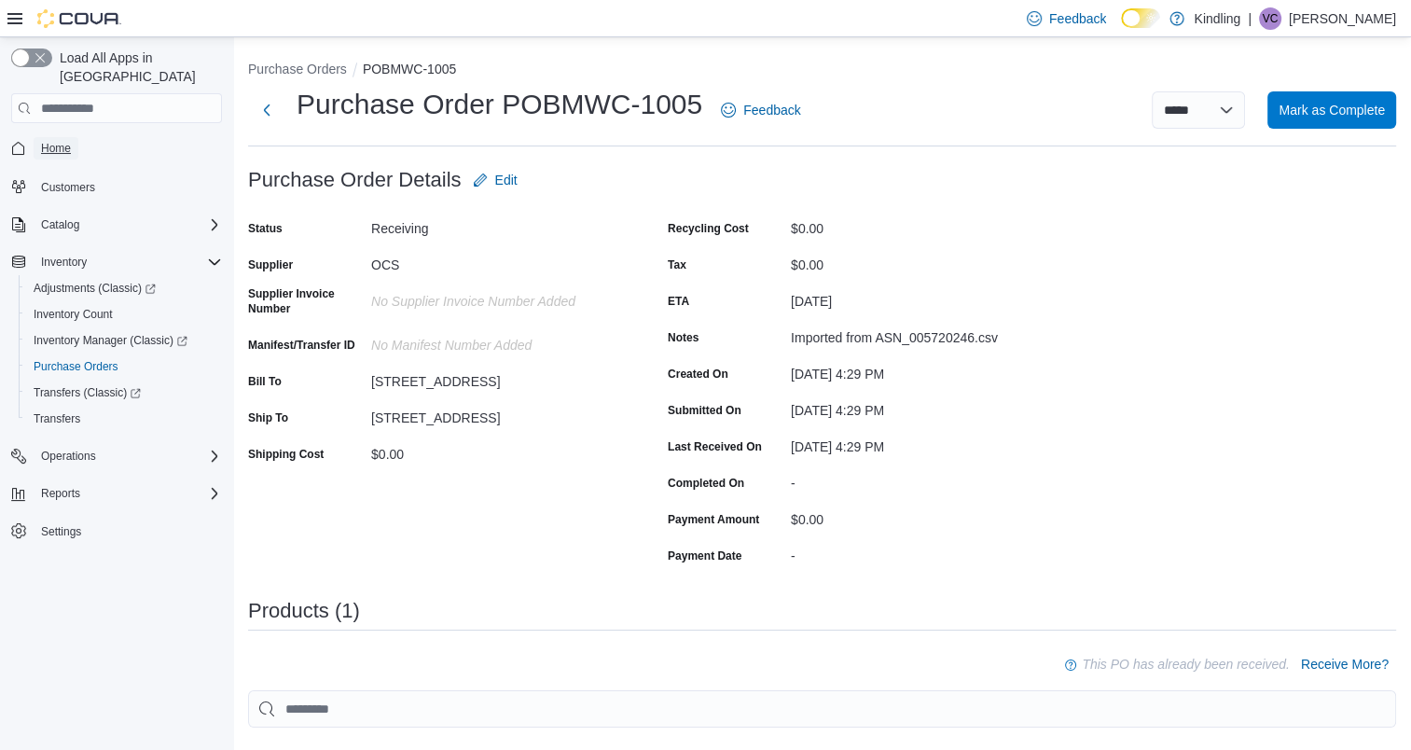
click at [61, 141] on span "Home" at bounding box center [56, 148] width 30 height 15
